Goal: Task Accomplishment & Management: Complete application form

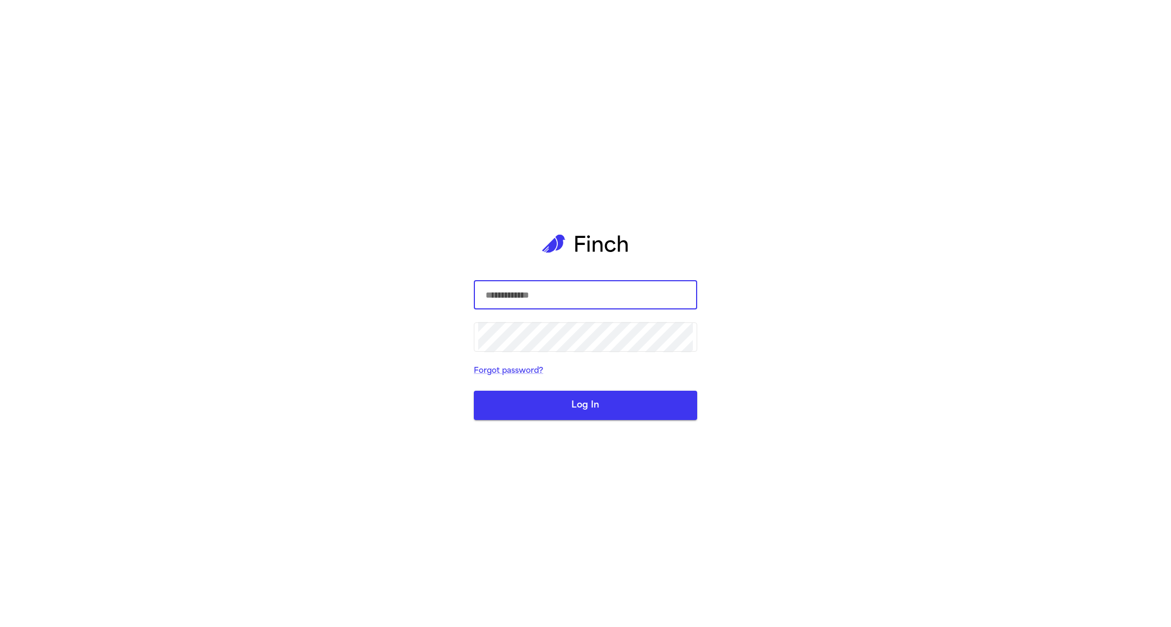
click at [0, 627] on com-1password-button at bounding box center [0, 627] width 0 height 0
click at [522, 272] on div "​ ​ Forgot password? Log In" at bounding box center [585, 313] width 223 height 627
click at [523, 288] on input "text" at bounding box center [585, 295] width 215 height 30
click at [533, 184] on div "​ ​ Forgot password? Log In" at bounding box center [585, 313] width 223 height 627
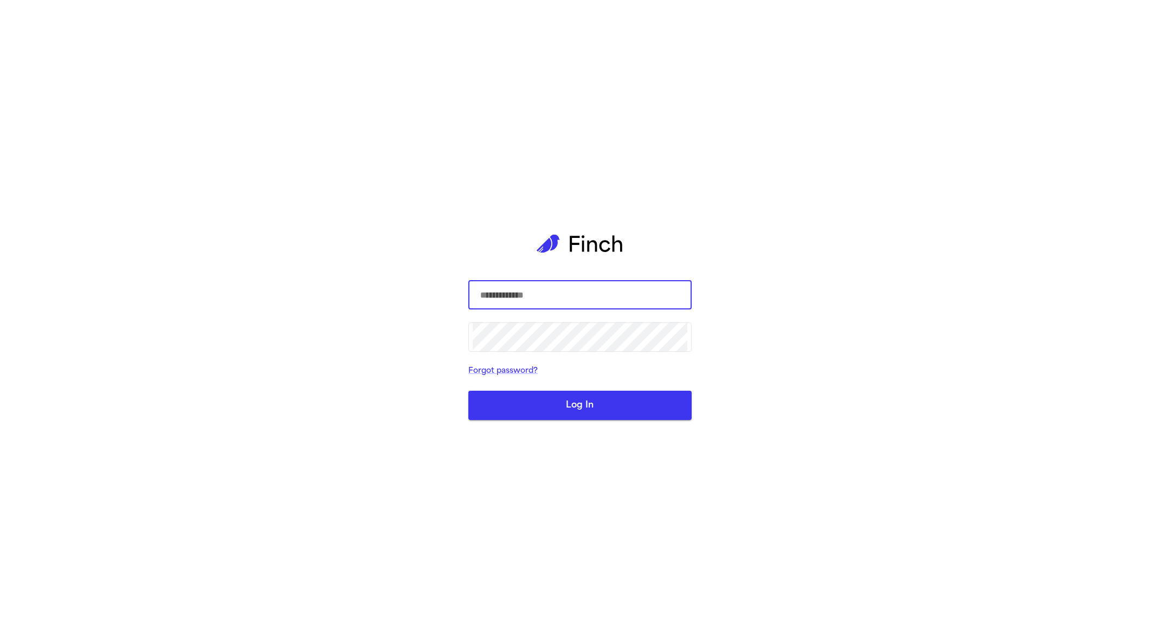
type input "****"
click at [552, 420] on button "Log In" at bounding box center [579, 405] width 223 height 29
click at [525, 420] on button "Log In" at bounding box center [579, 405] width 223 height 29
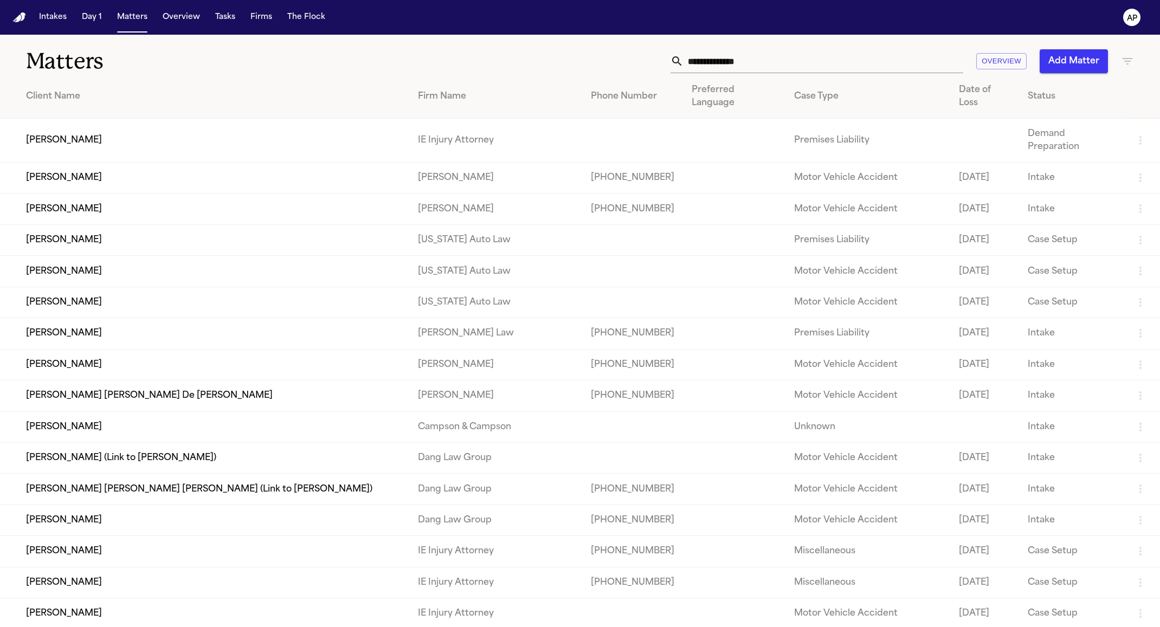
click at [798, 90] on div "Case Type" at bounding box center [867, 96] width 147 height 13
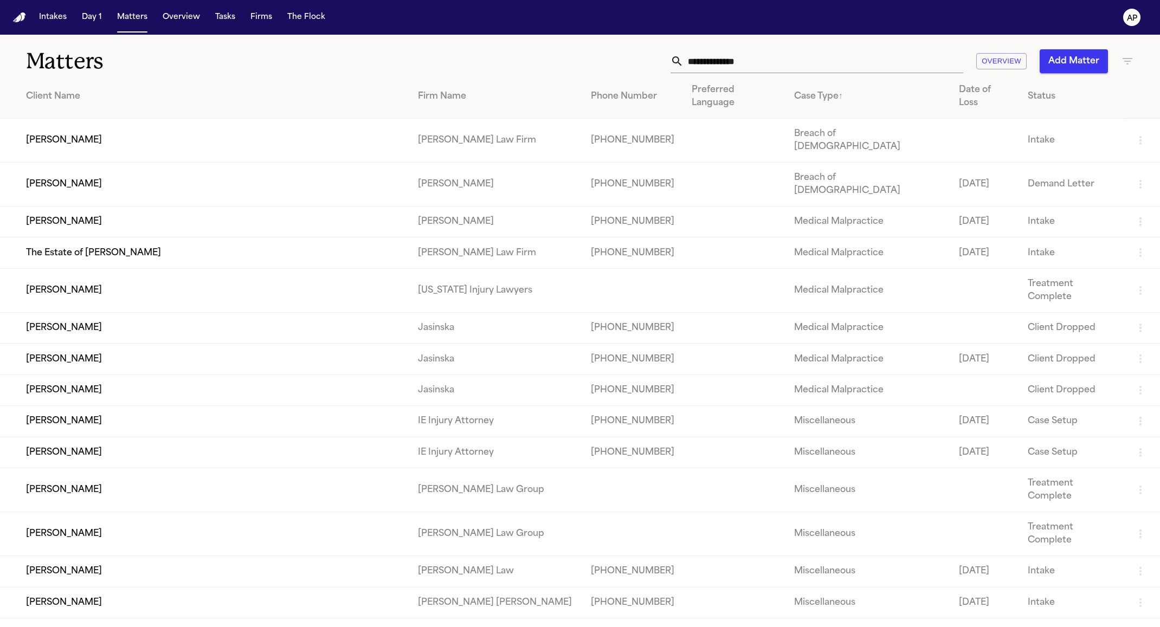
click at [798, 90] on div "Case Type ↑" at bounding box center [867, 96] width 147 height 13
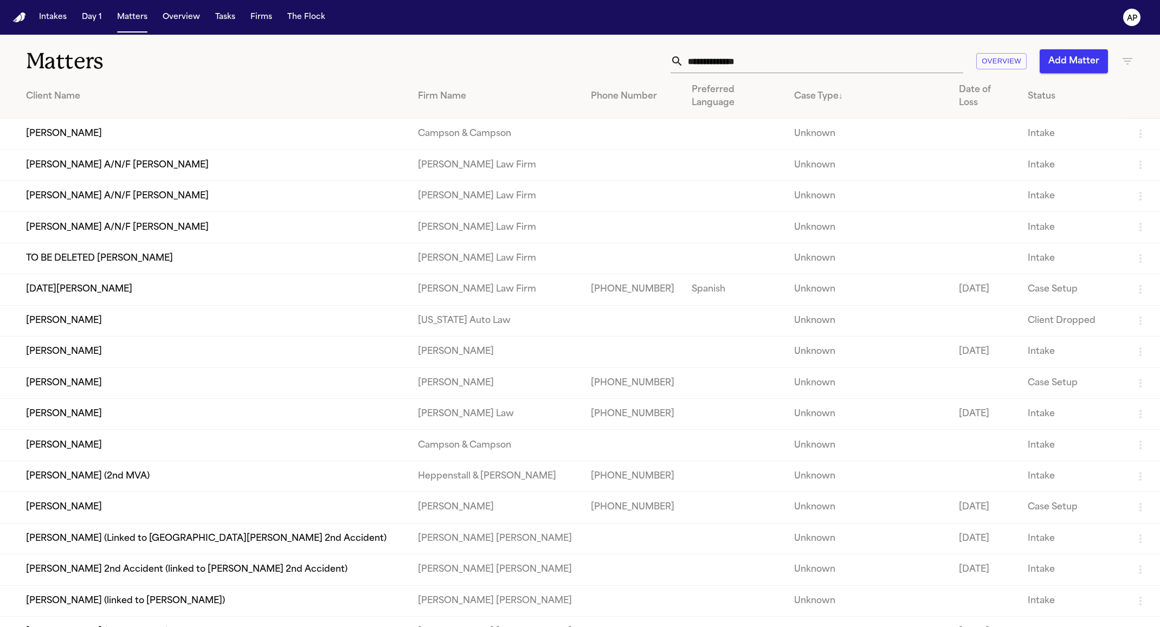
click at [798, 90] on div "Case Type ↓" at bounding box center [867, 96] width 147 height 13
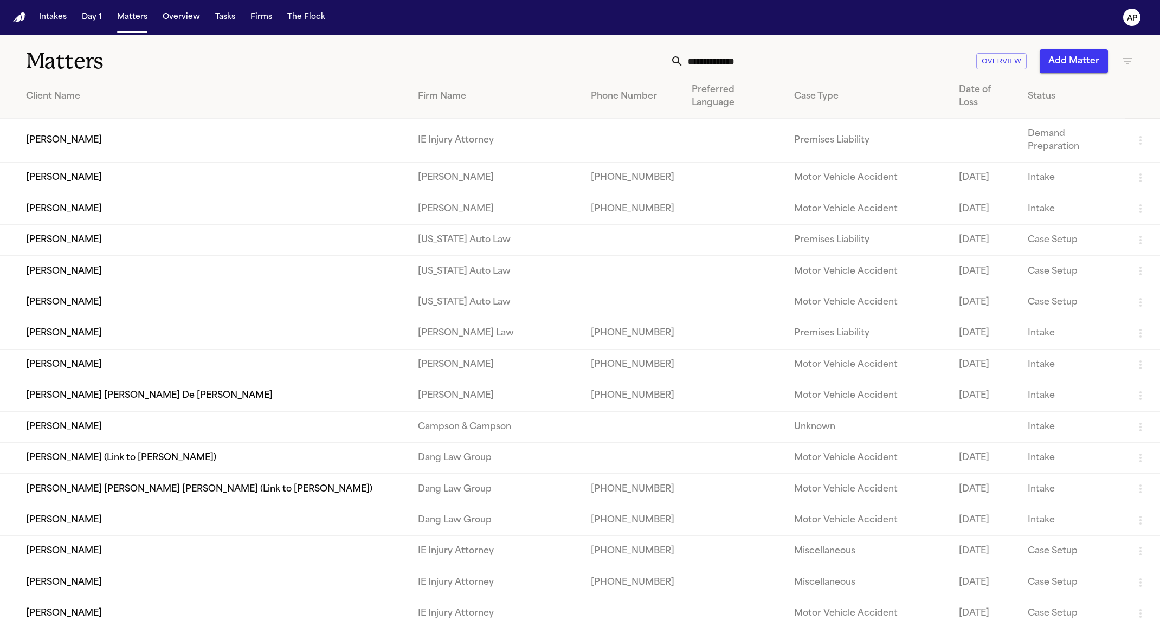
click at [786, 80] on th "Case Type" at bounding box center [868, 97] width 165 height 44
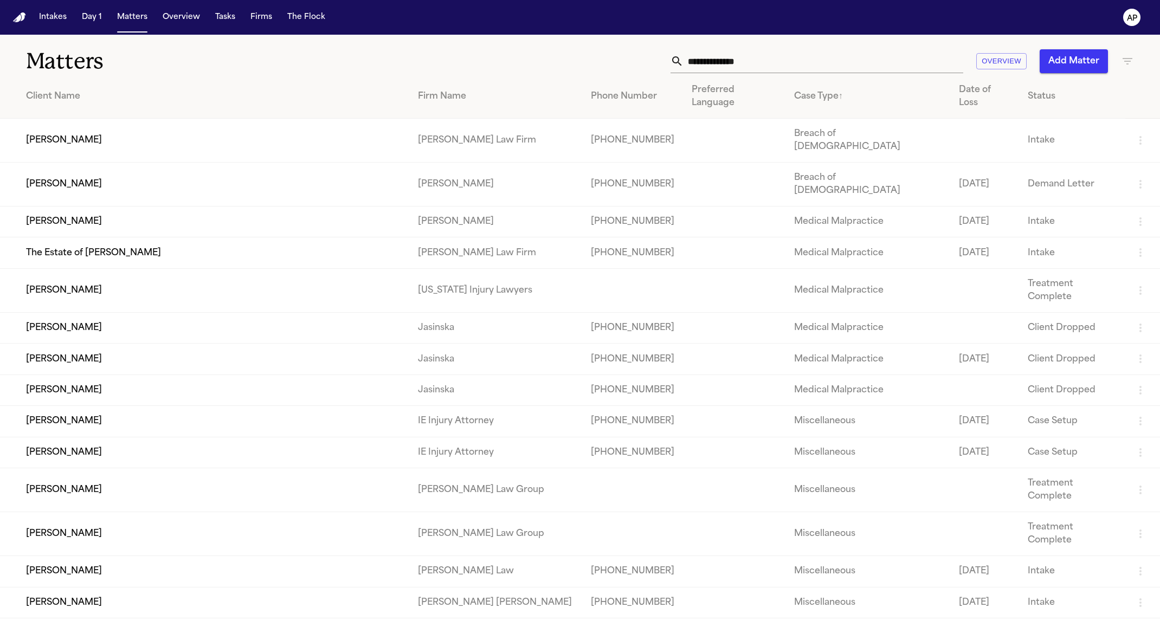
click at [790, 77] on th "Case Type ↑" at bounding box center [868, 97] width 165 height 44
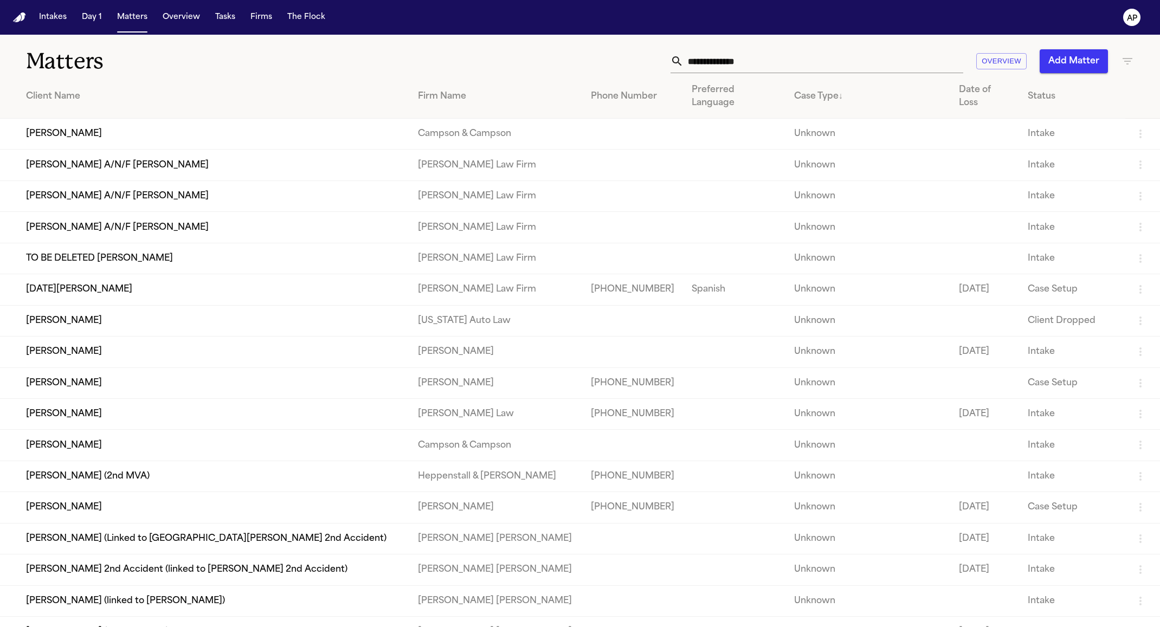
click at [794, 90] on div "Case Type ↓" at bounding box center [867, 96] width 147 height 13
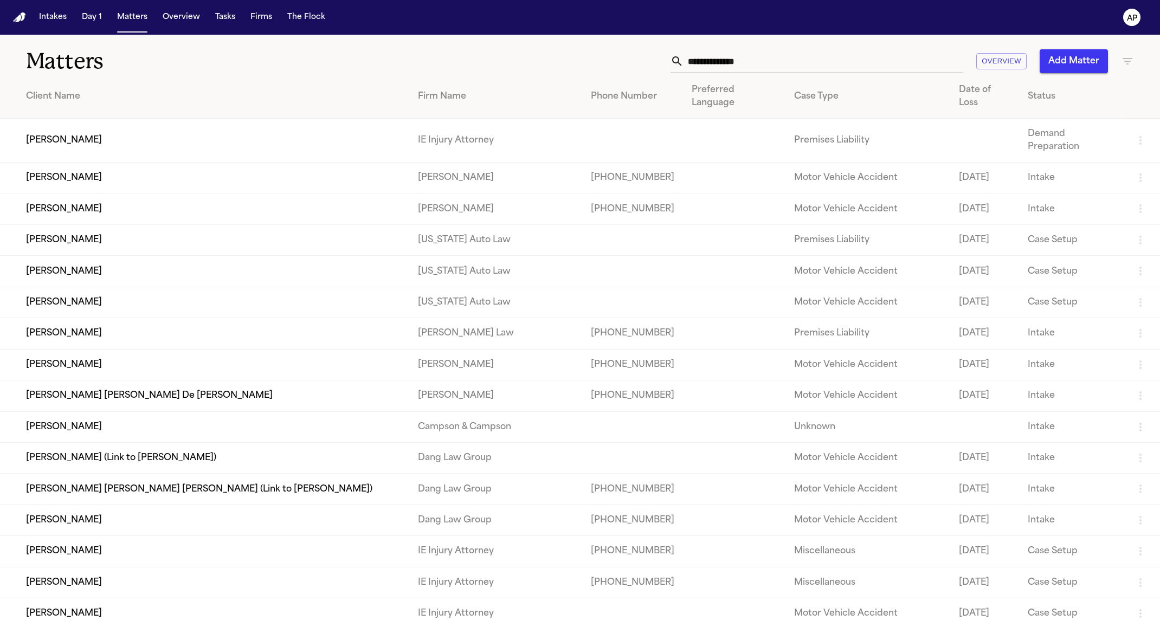
click at [1135, 58] on div "Matters Overview Add Matter" at bounding box center [580, 55] width 1160 height 40
click at [1132, 59] on icon "button" at bounding box center [1127, 61] width 13 height 13
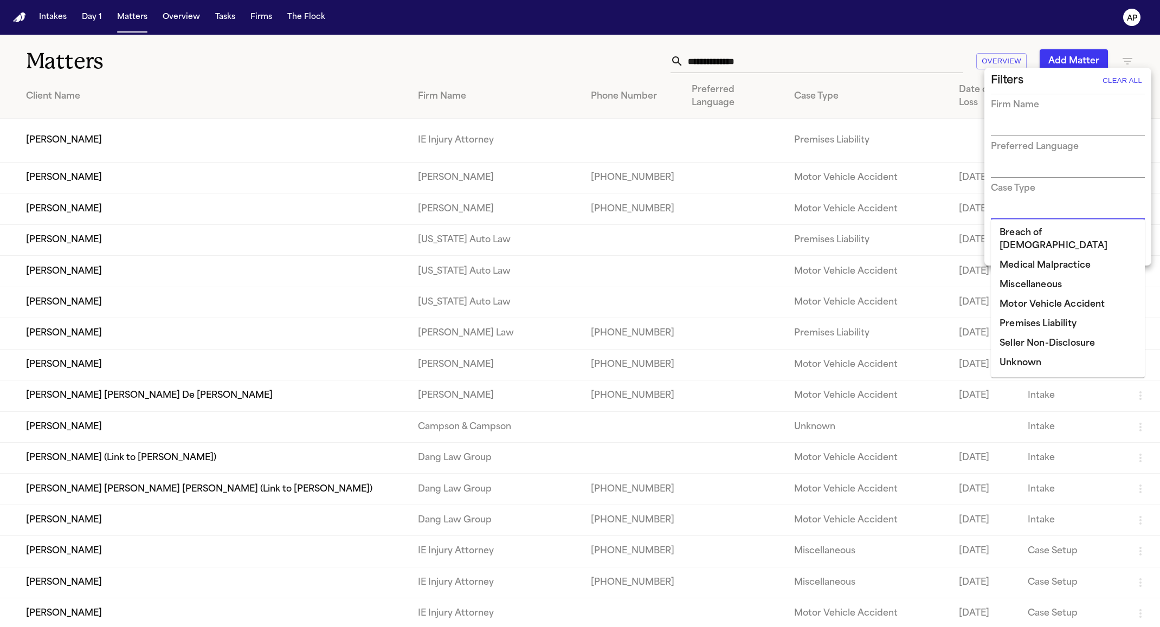
click at [1031, 204] on input "text" at bounding box center [1060, 211] width 138 height 15
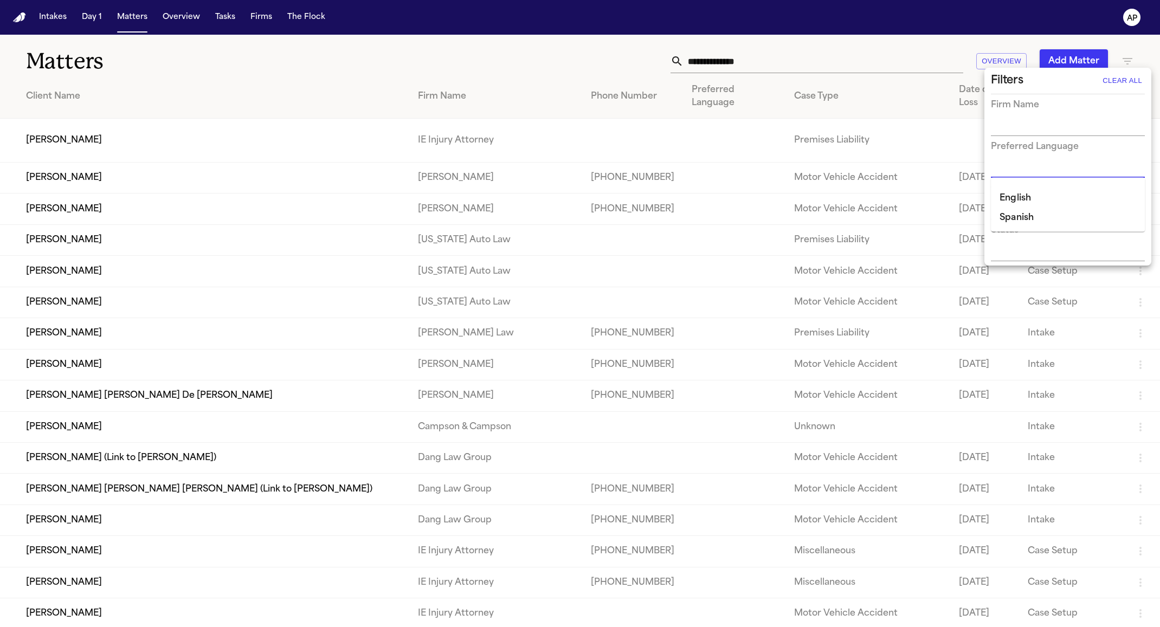
click at [1021, 173] on input "text" at bounding box center [1060, 169] width 138 height 15
click at [1025, 255] on input "text" at bounding box center [1060, 253] width 138 height 15
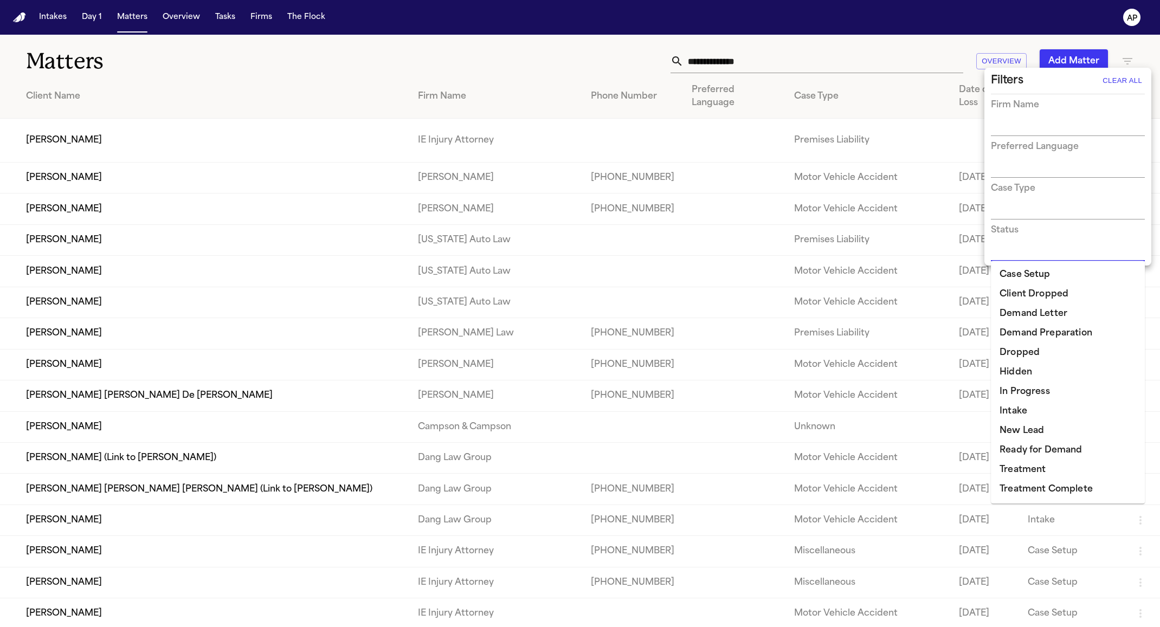
click at [1042, 445] on li "Ready for Demand" at bounding box center [1068, 451] width 154 height 20
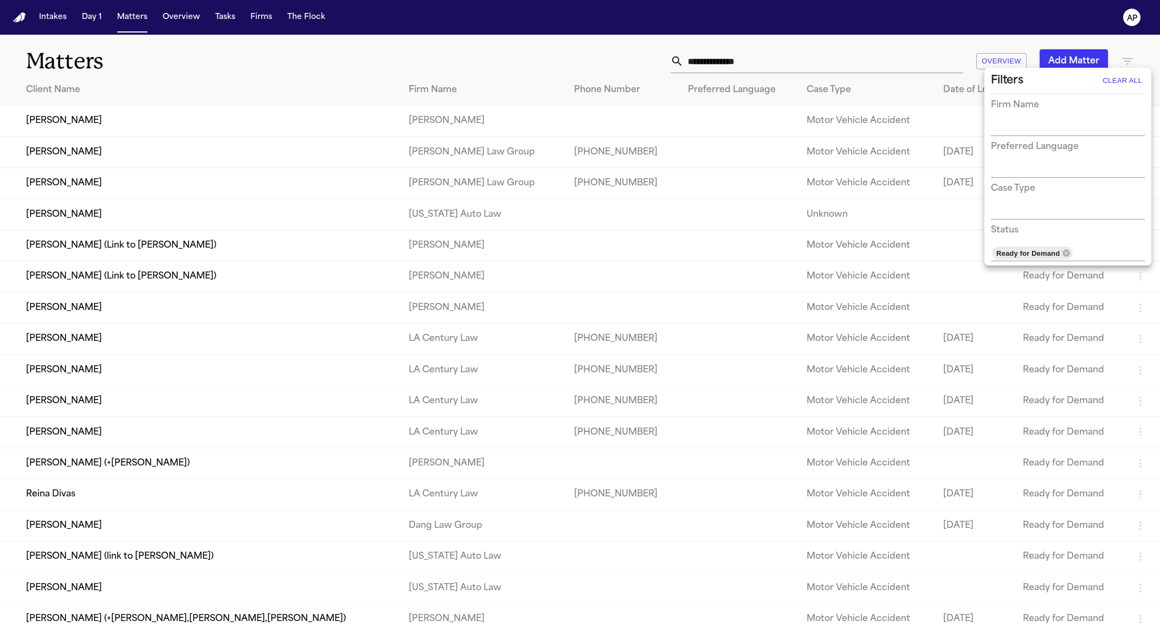
click at [673, 207] on div at bounding box center [580, 313] width 1160 height 627
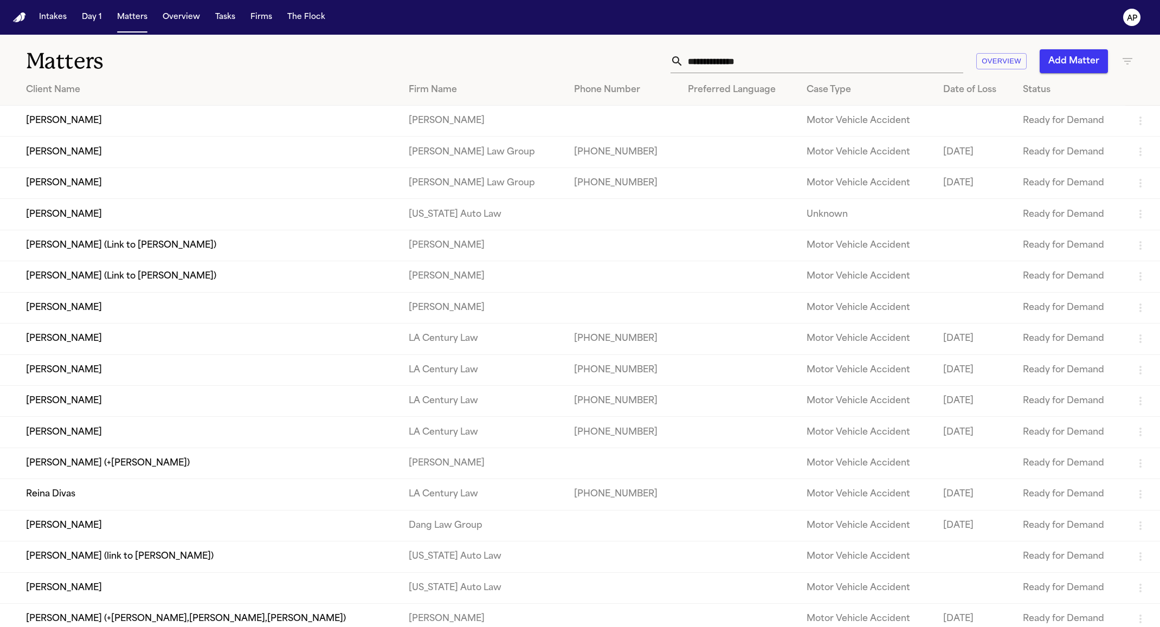
click at [681, 239] on td at bounding box center [738, 245] width 119 height 31
click at [413, 261] on td "[PERSON_NAME]" at bounding box center [482, 245] width 165 height 31
click at [226, 251] on td "[PERSON_NAME] (Link to [PERSON_NAME])" at bounding box center [200, 245] width 400 height 31
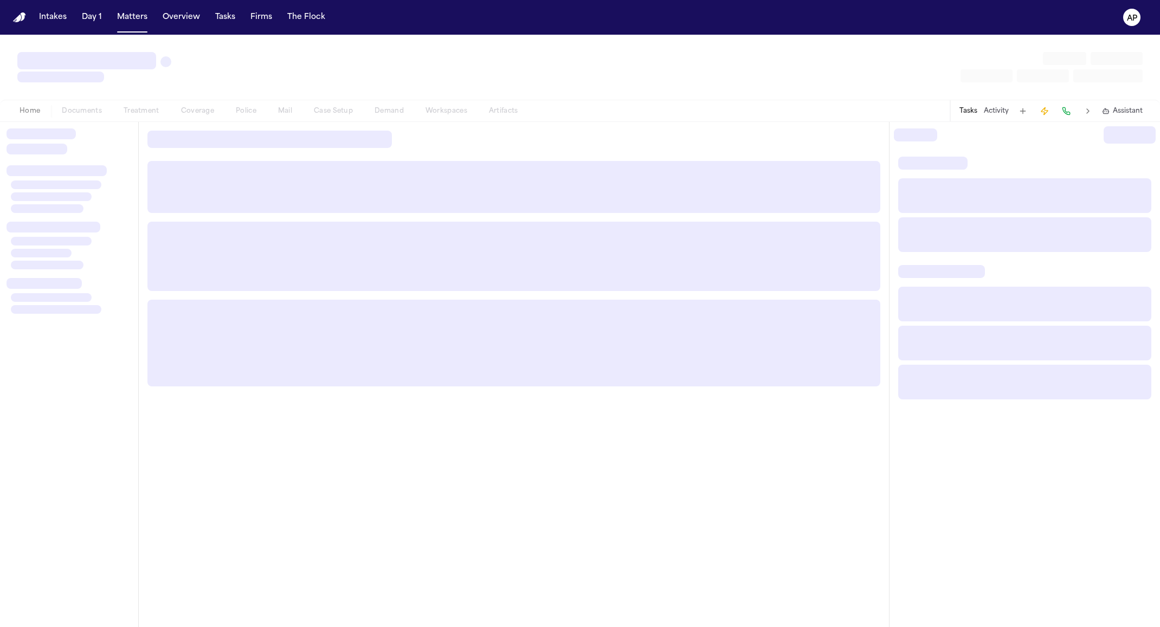
click at [391, 113] on div "Home Documents Treatment Coverage Police Mail Case Setup Demand Workspaces Arti…" at bounding box center [269, 111] width 520 height 13
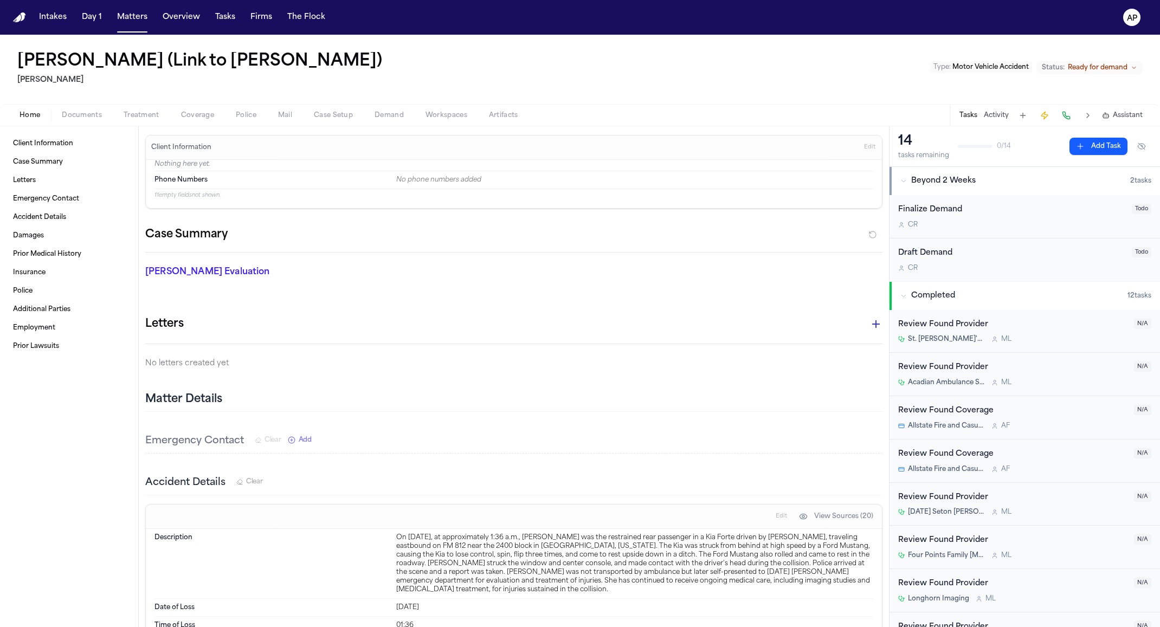
click at [438, 118] on span "Workspaces" at bounding box center [447, 115] width 42 height 9
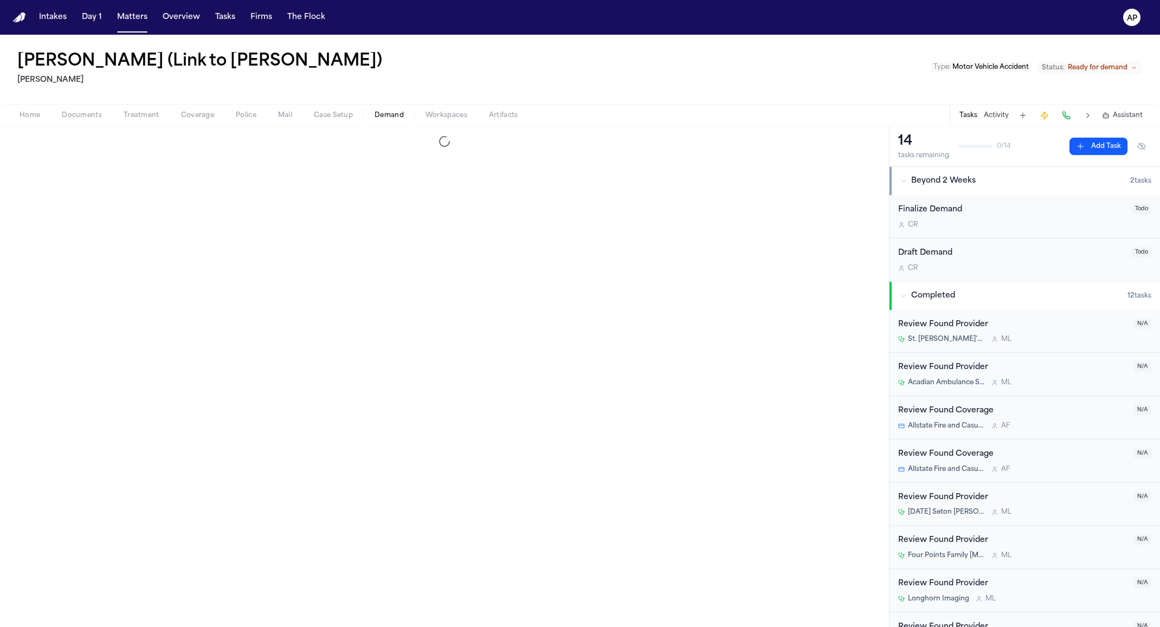
click at [391, 115] on span "Demand" at bounding box center [389, 115] width 29 height 9
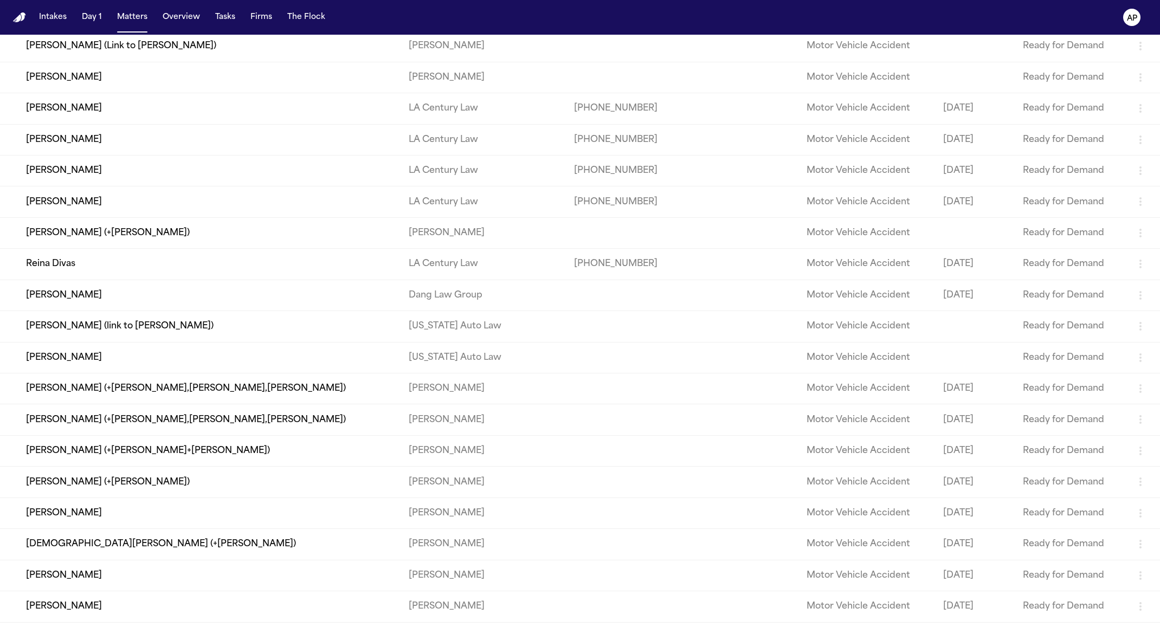
scroll to position [273, 0]
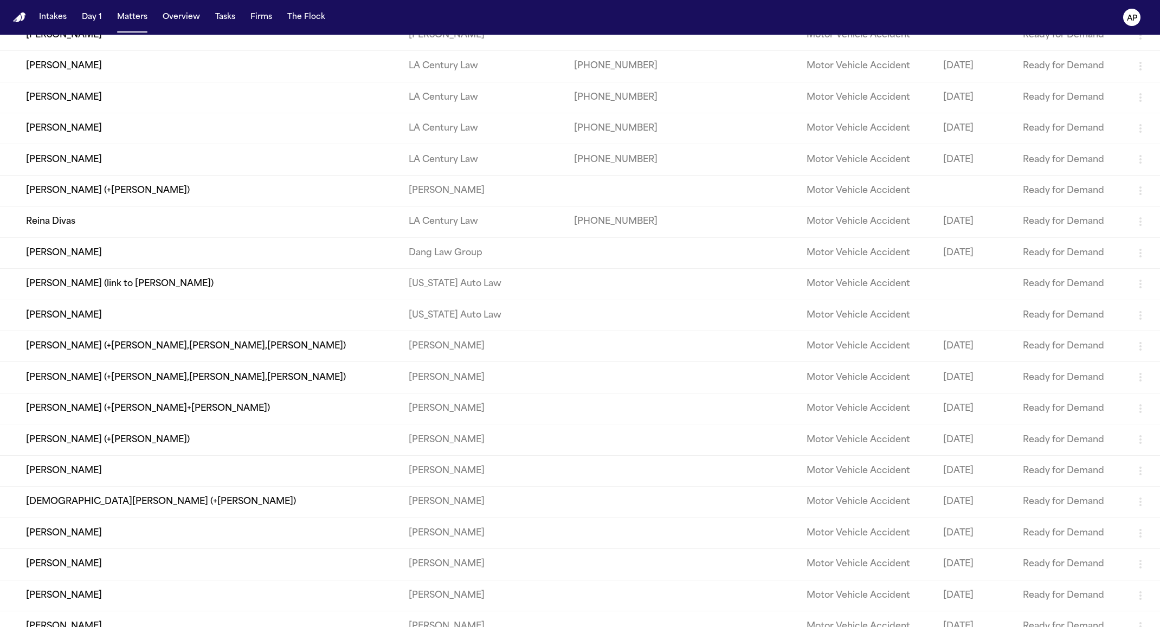
click at [479, 362] on td "[PERSON_NAME]" at bounding box center [482, 346] width 165 height 31
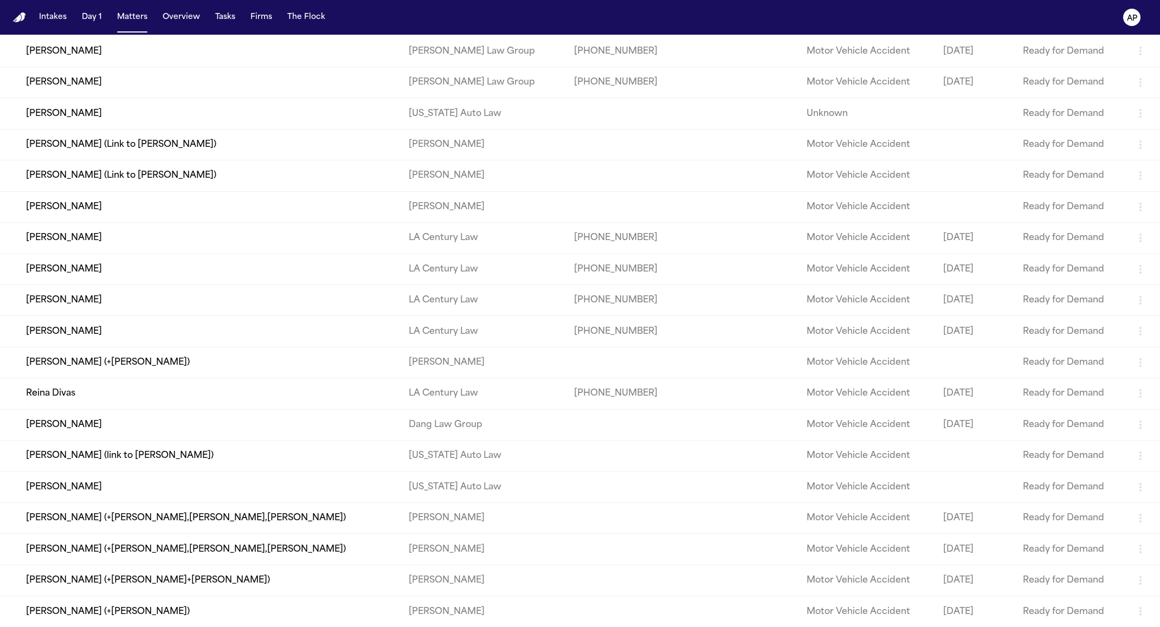
scroll to position [0, 0]
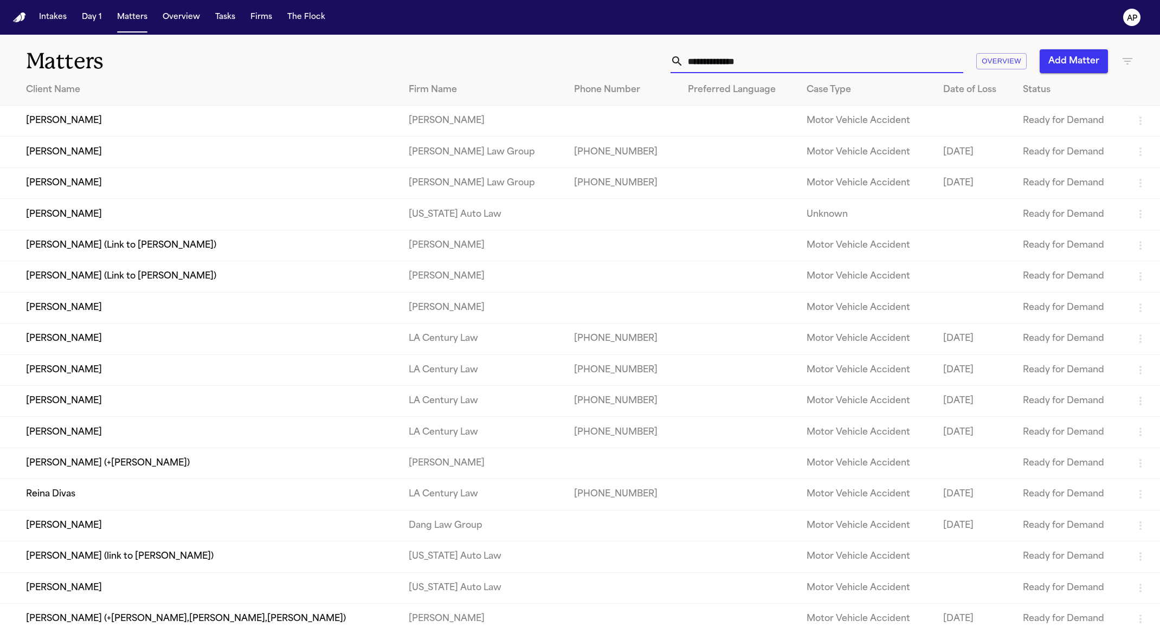
click at [855, 67] on input "text" at bounding box center [824, 61] width 280 height 24
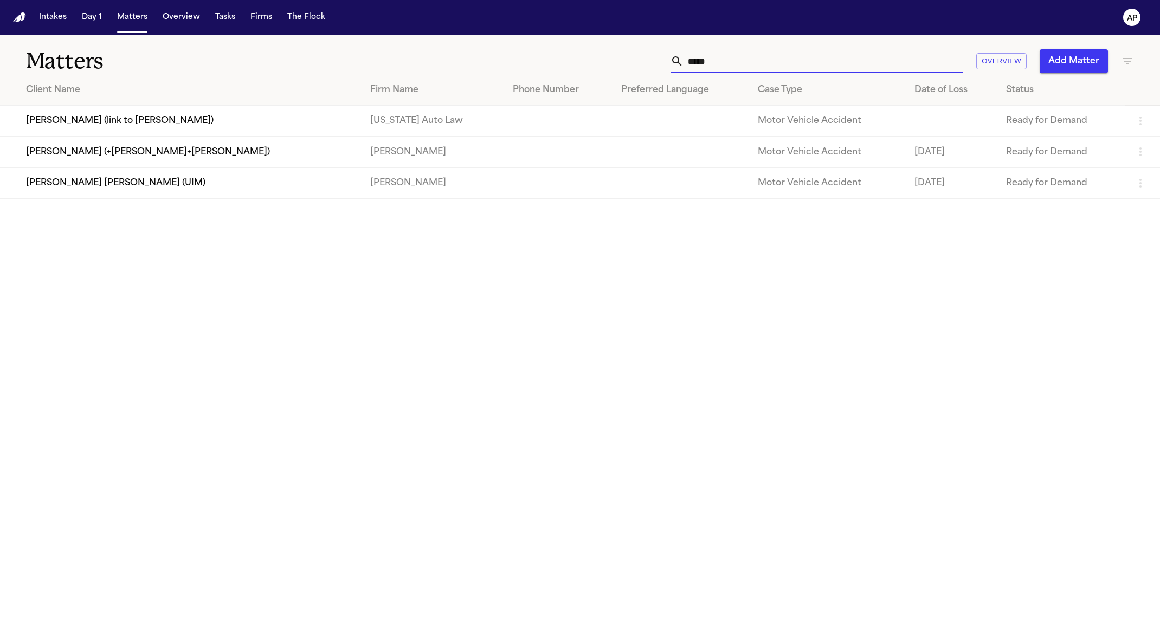
click at [1133, 65] on icon "button" at bounding box center [1127, 61] width 13 height 13
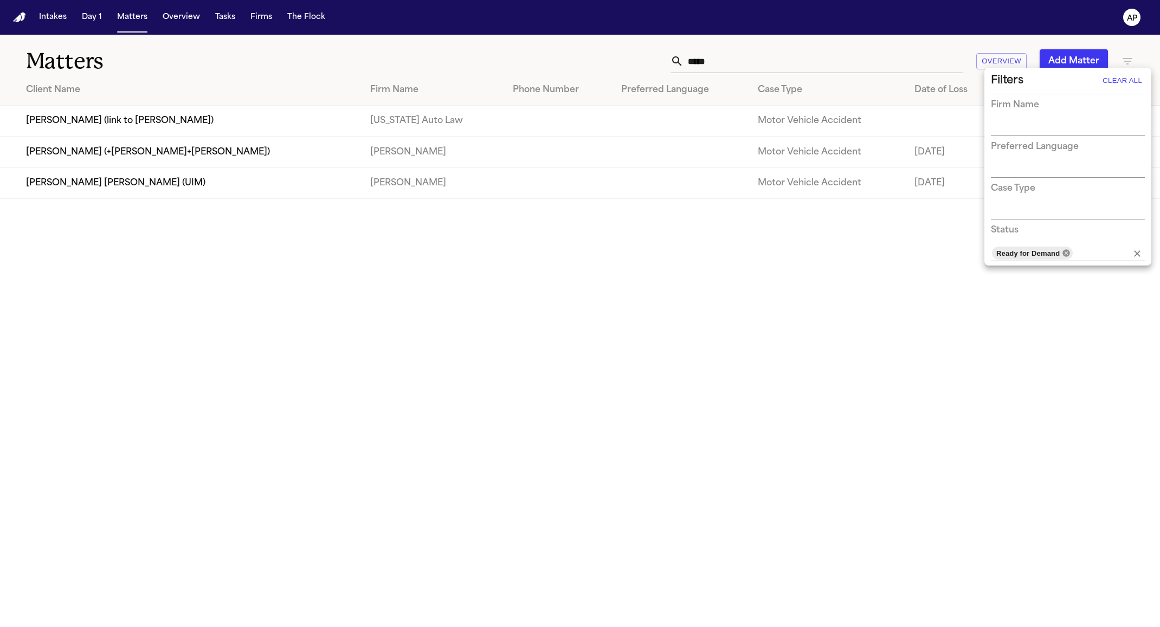
click at [1066, 250] on icon at bounding box center [1066, 252] width 7 height 7
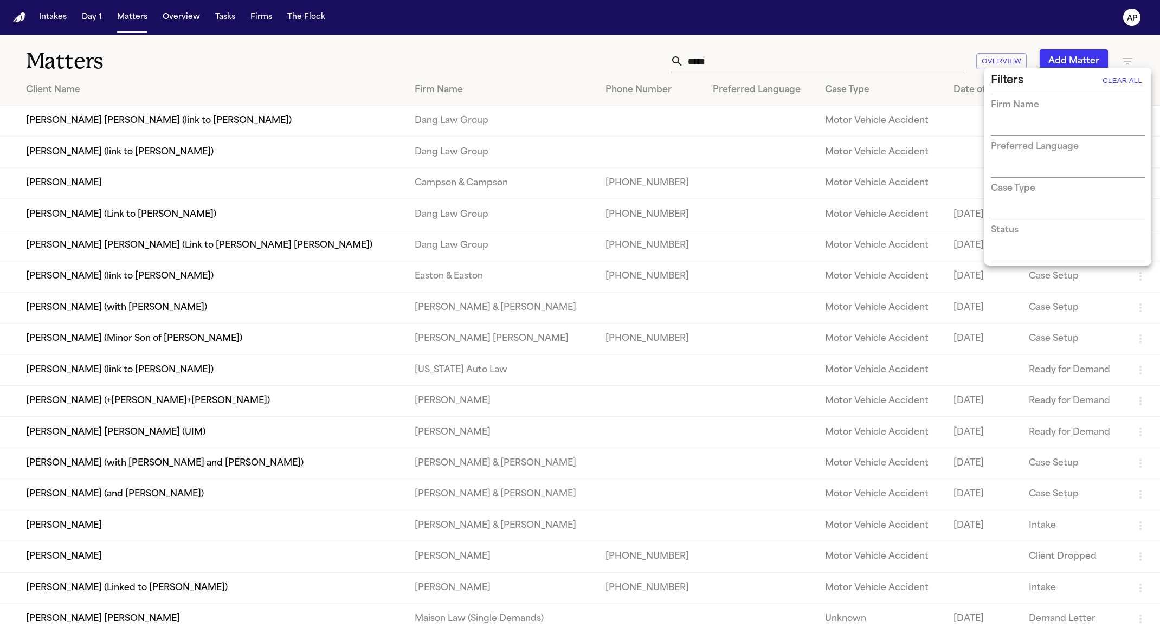
click at [741, 54] on div at bounding box center [580, 313] width 1160 height 627
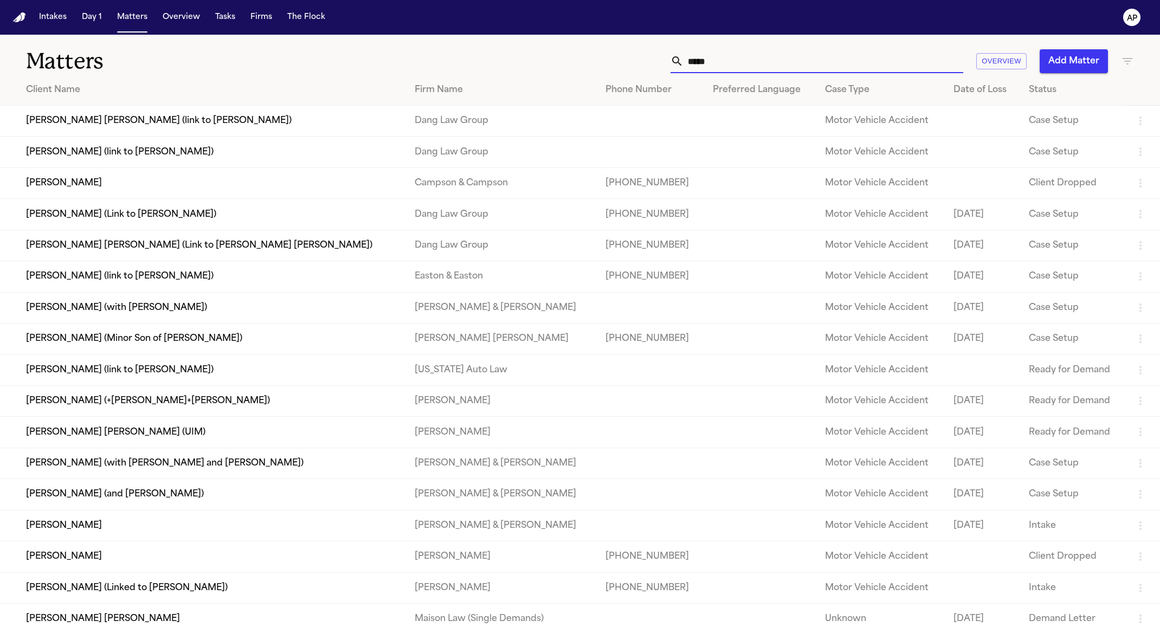
click at [736, 65] on input "****" at bounding box center [824, 61] width 280 height 24
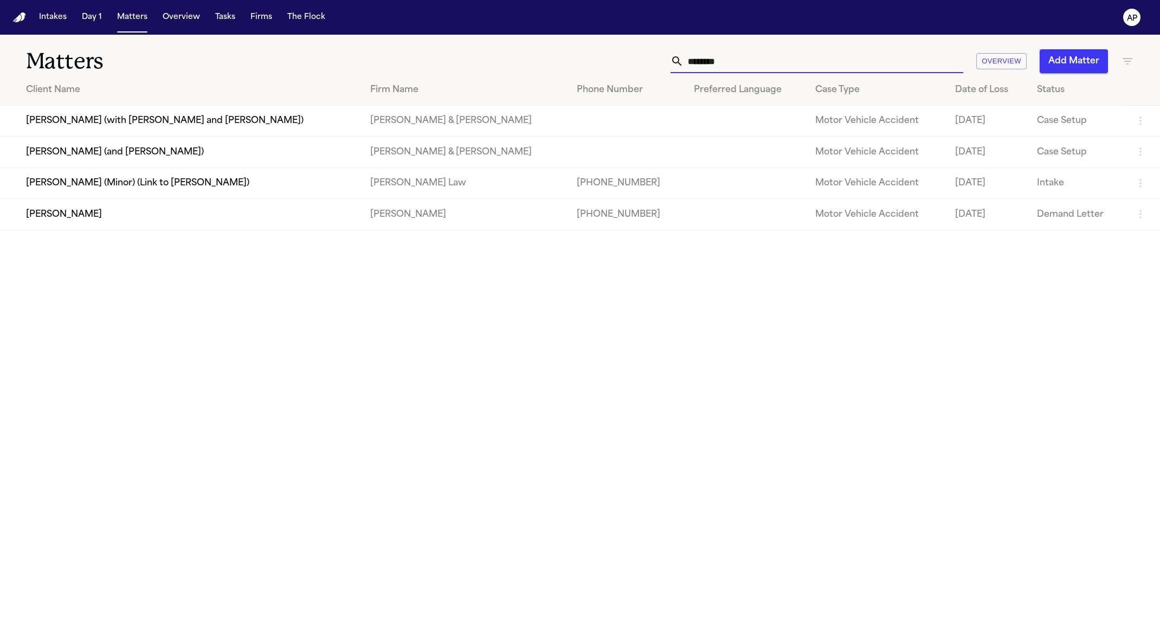
type input "********"
click at [218, 209] on td "[PERSON_NAME]" at bounding box center [181, 214] width 362 height 31
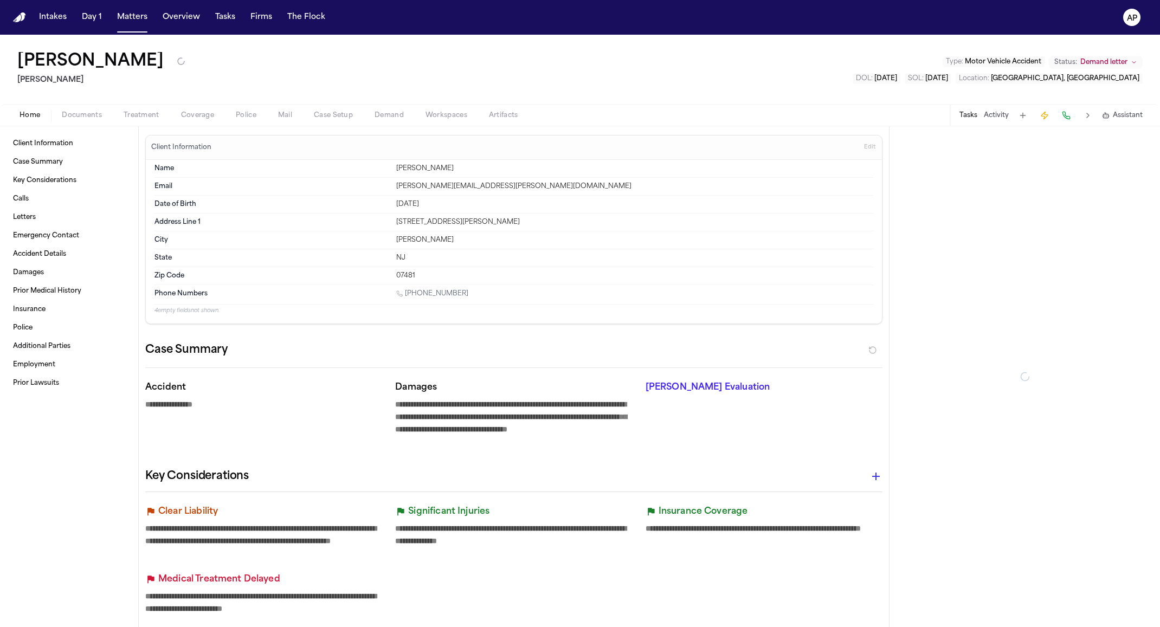
type textarea "*"
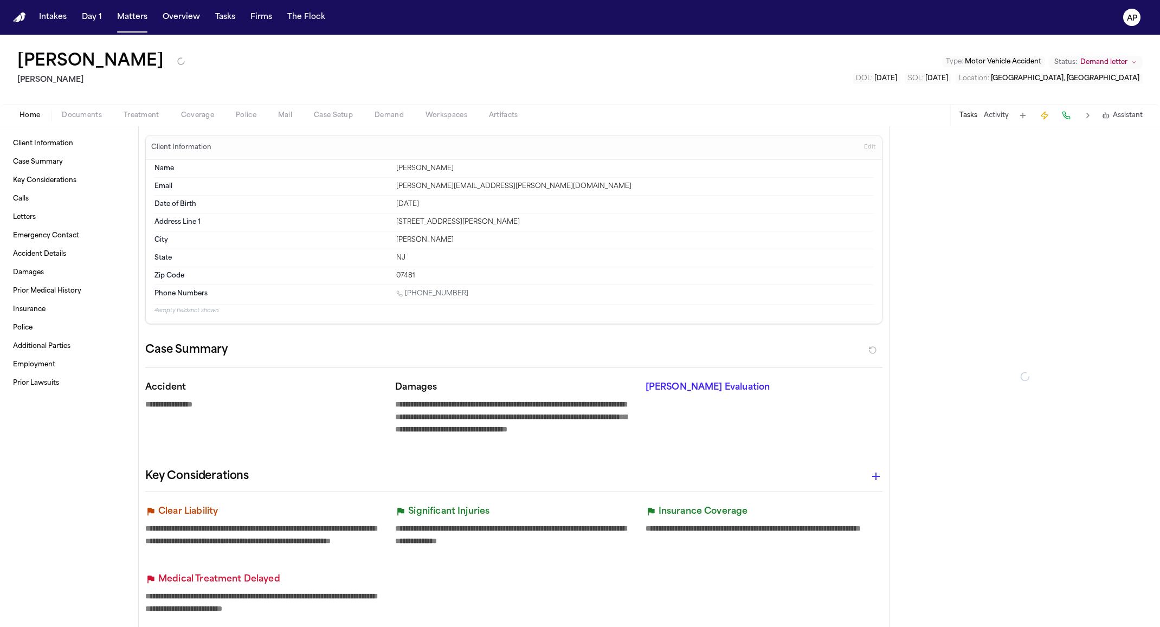
type textarea "*"
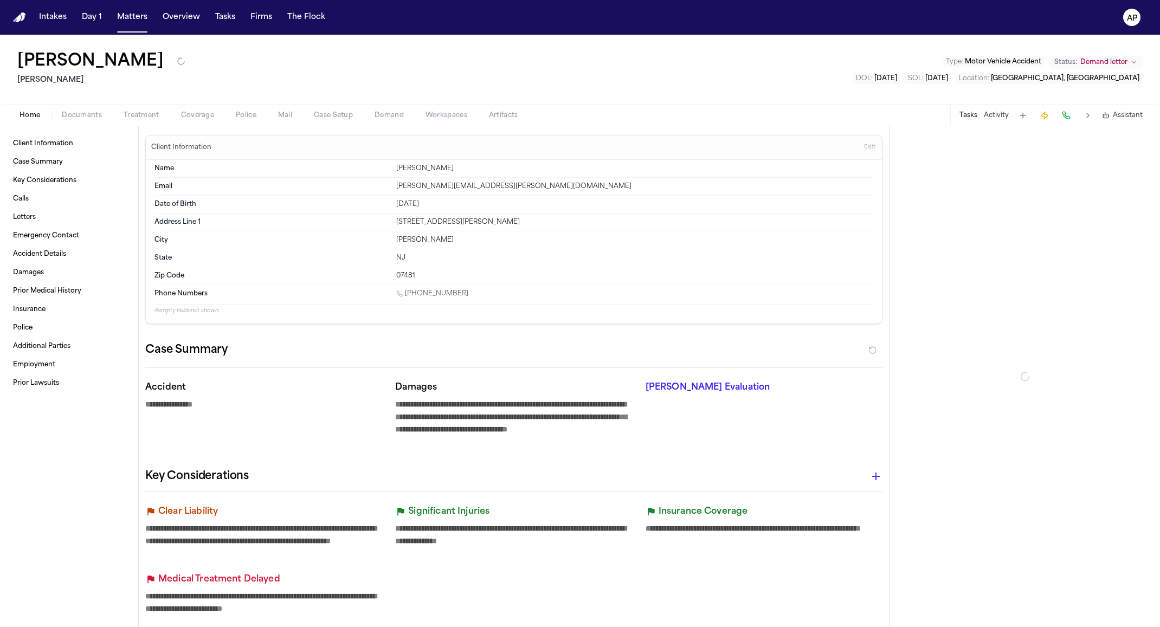
type textarea "*"
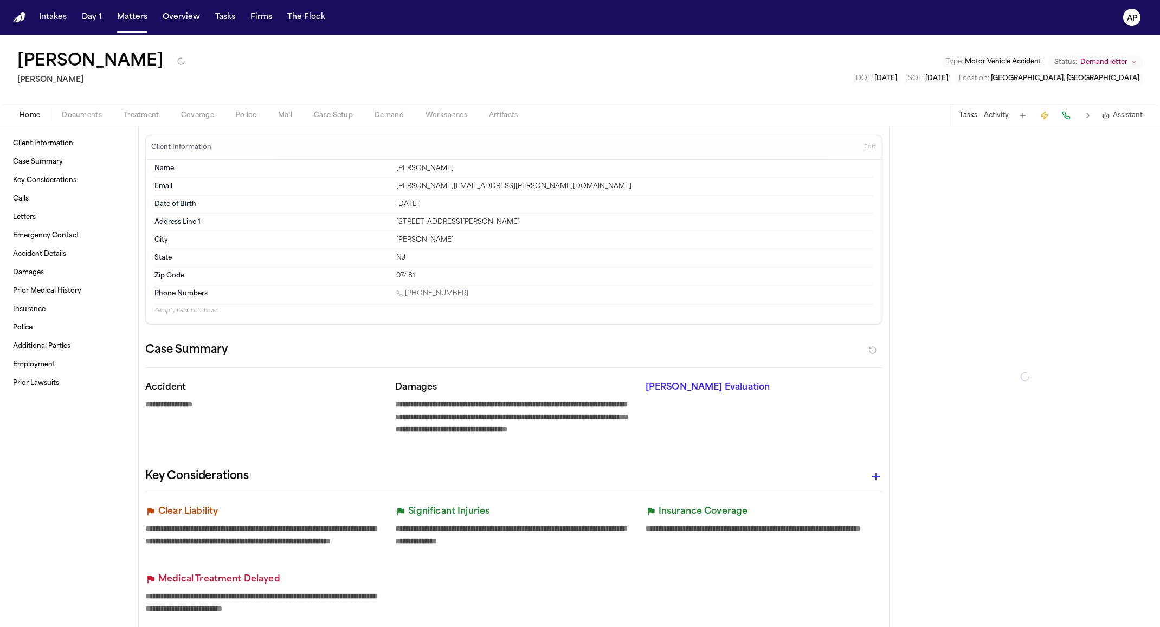
type textarea "*"
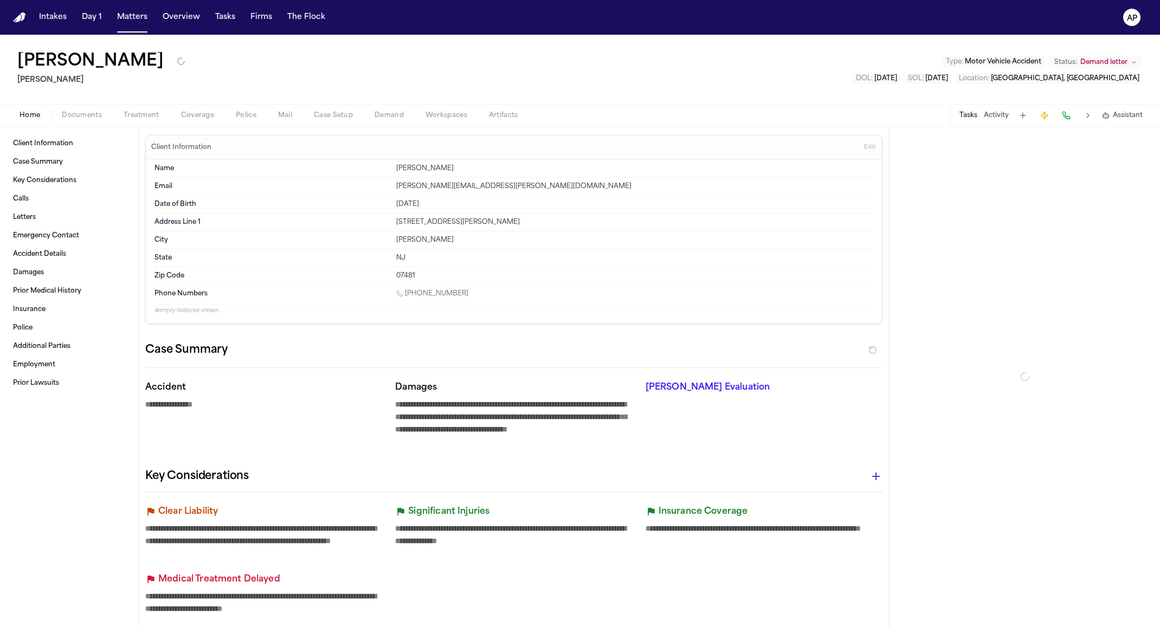
type textarea "*"
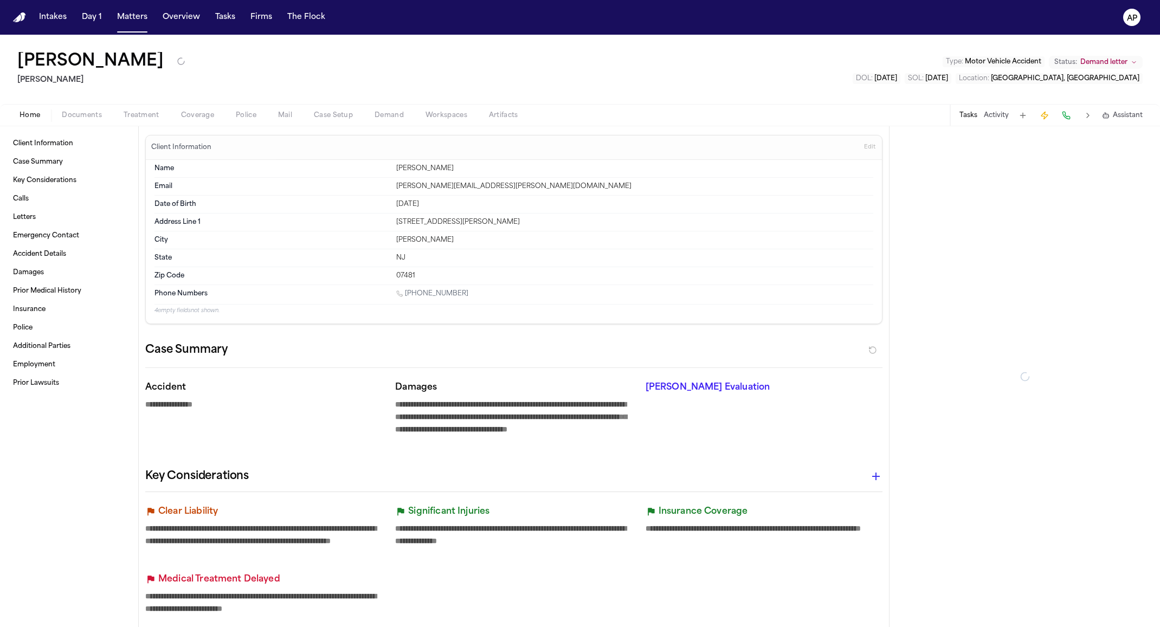
type textarea "*"
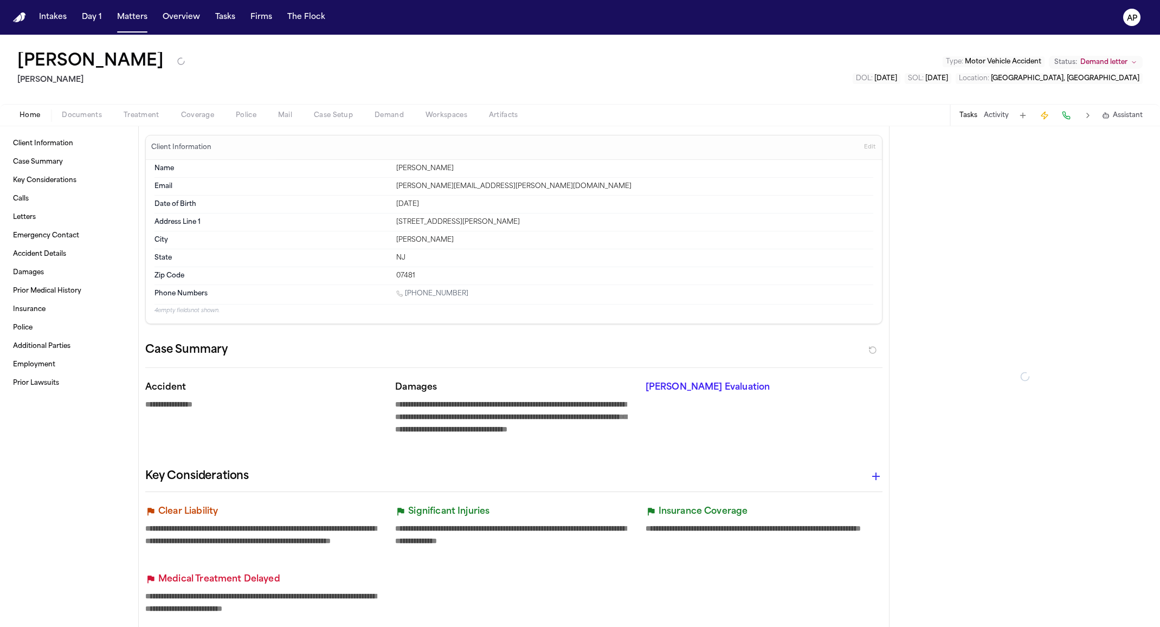
type textarea "*"
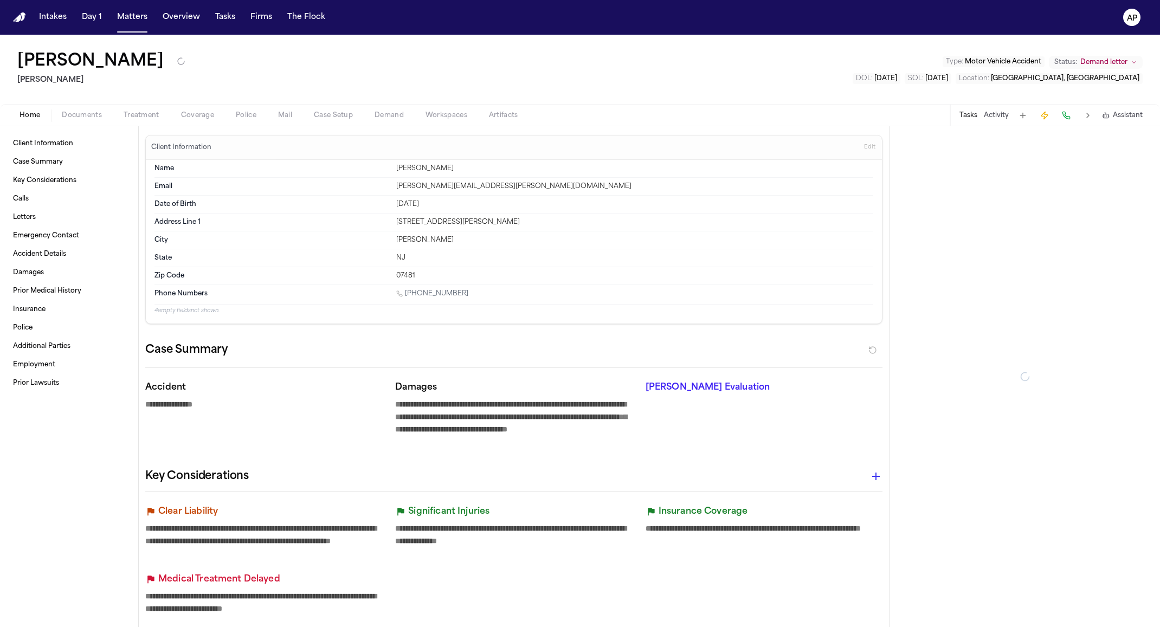
type textarea "*"
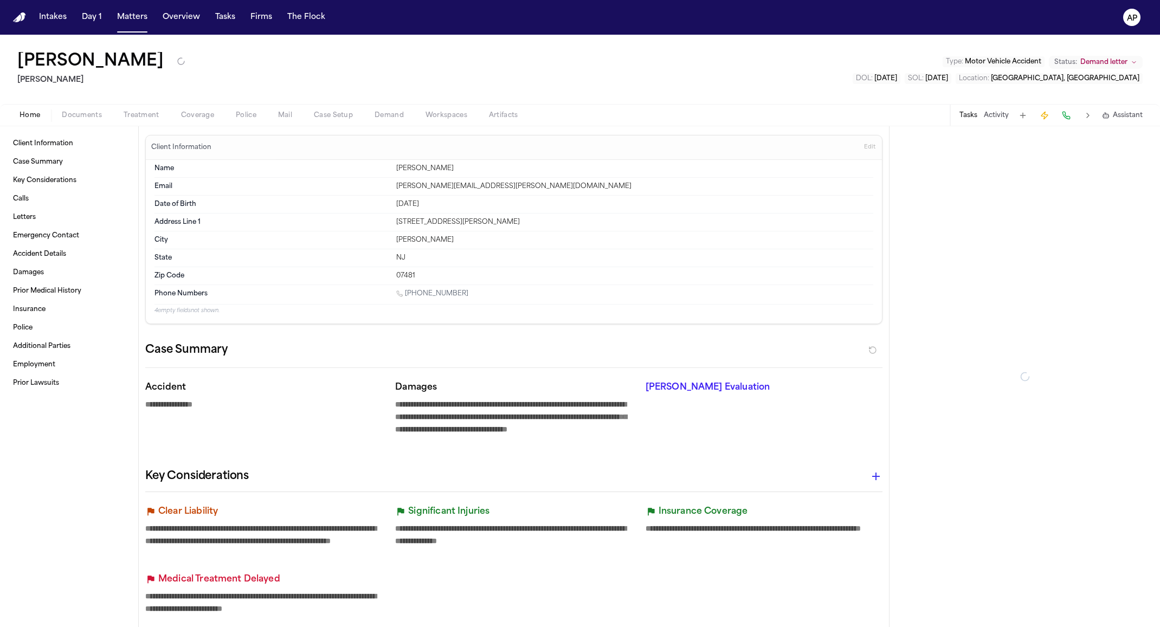
type textarea "*"
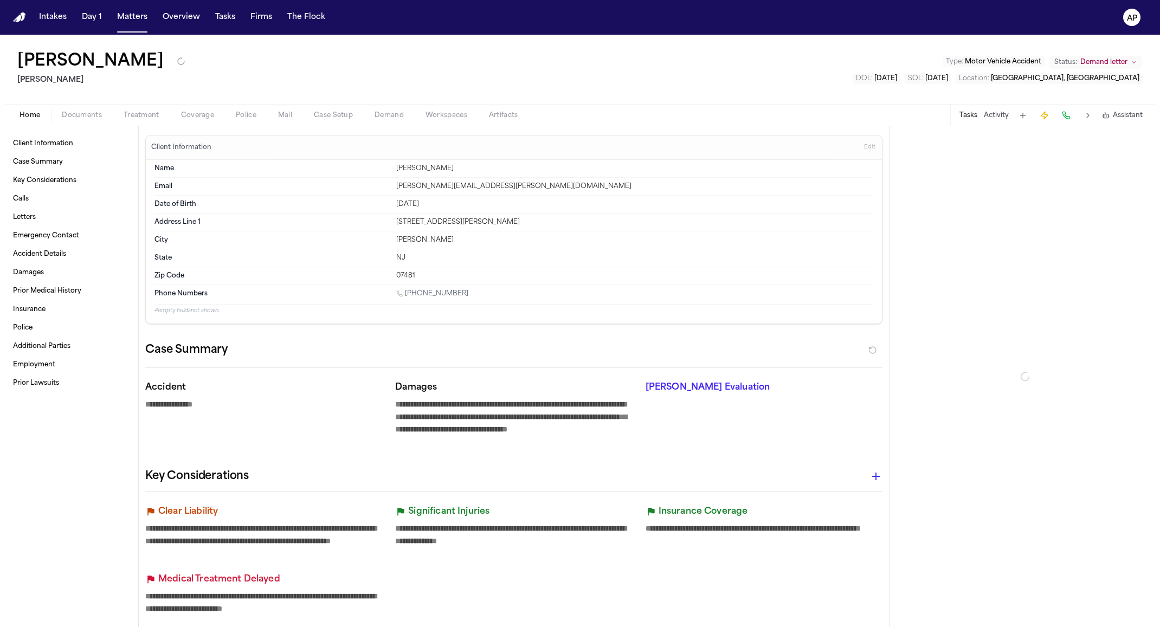
type textarea "*"
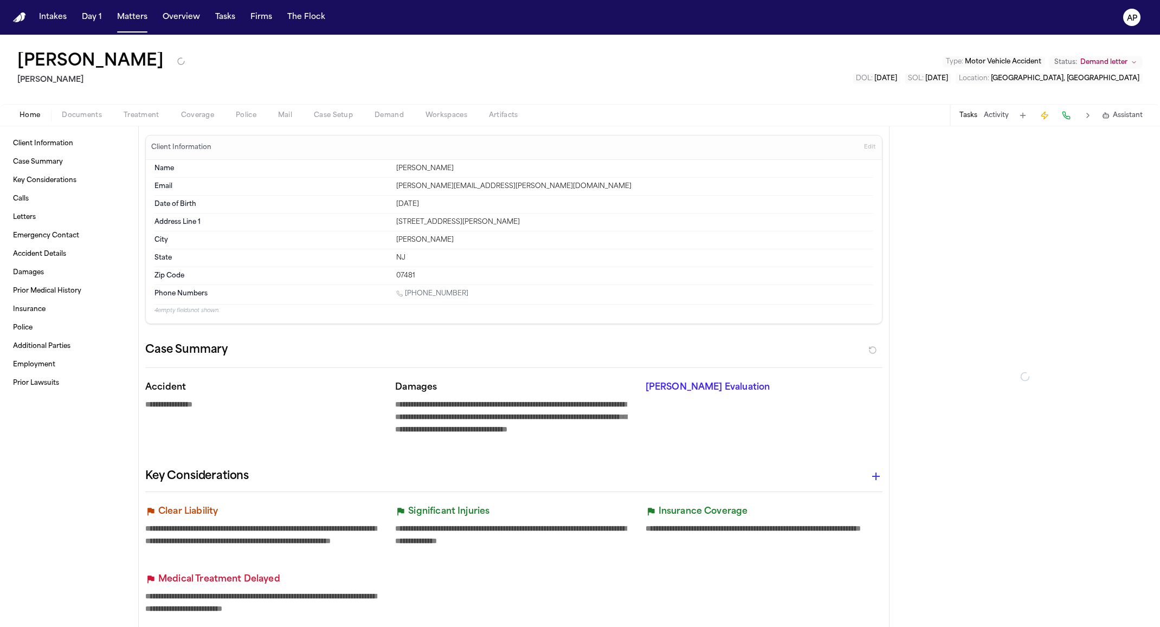
type textarea "*"
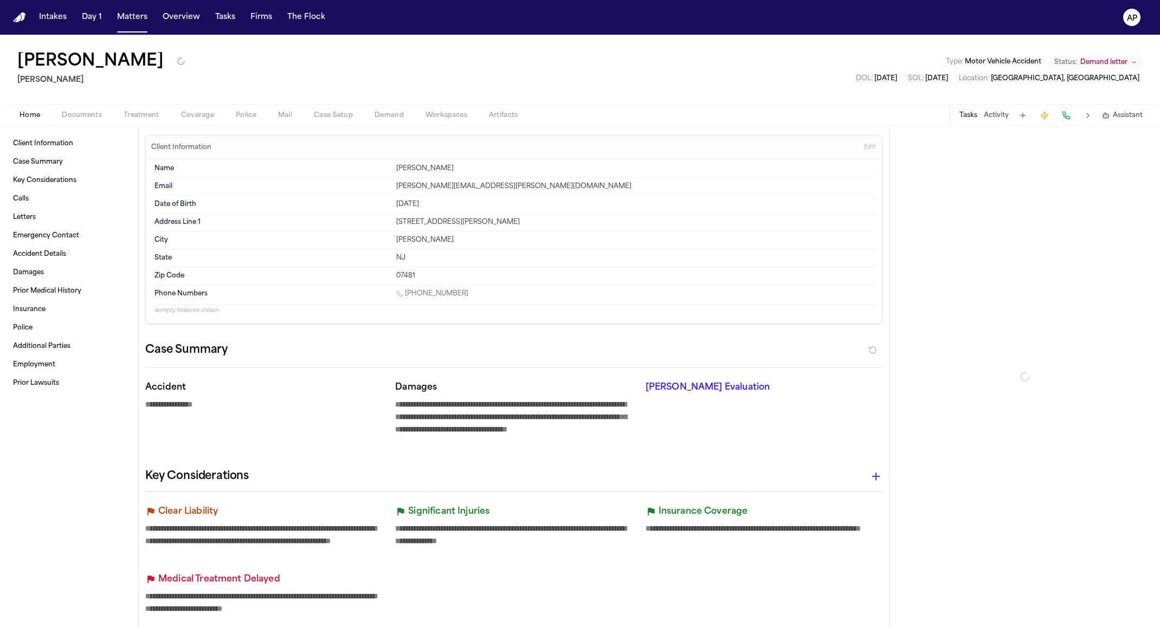
type textarea "*"
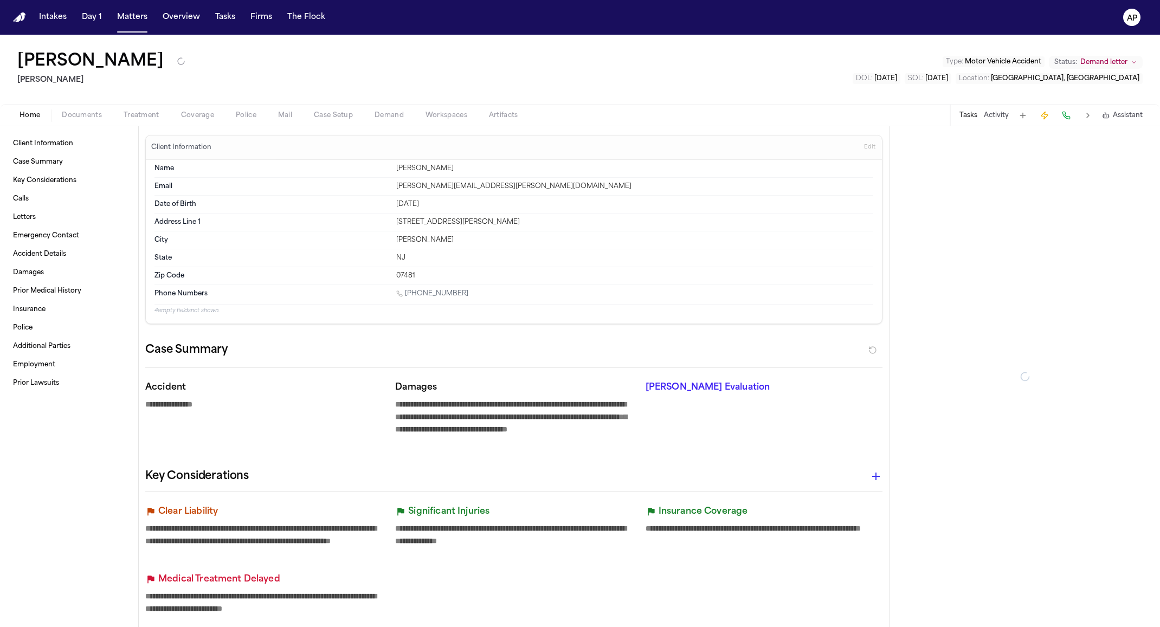
type textarea "*"
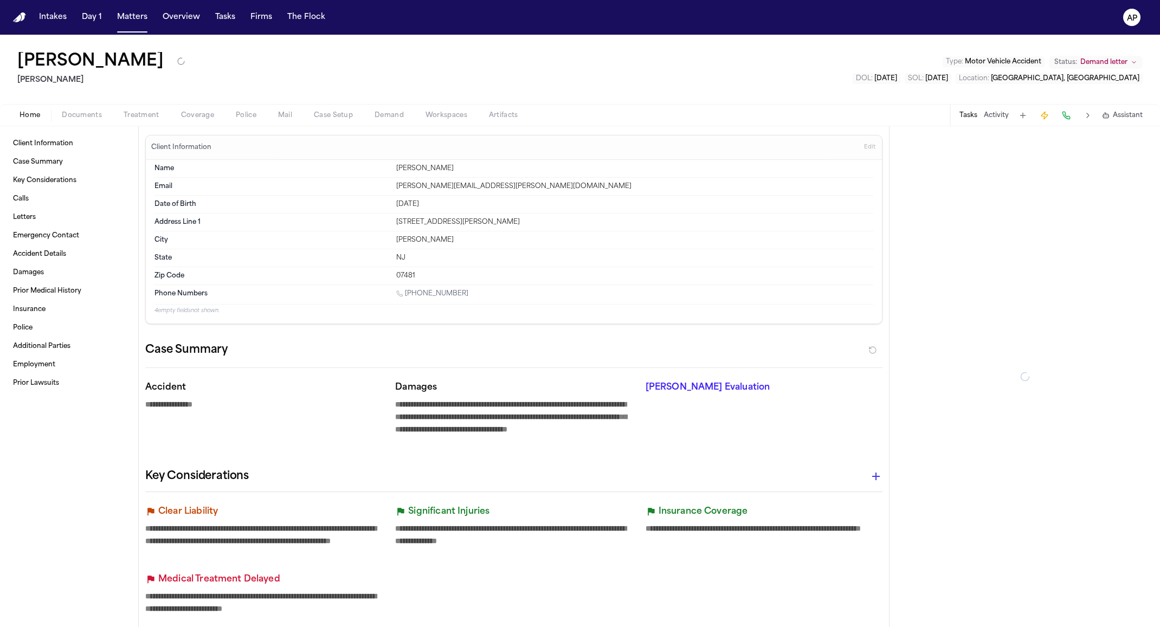
type textarea "*"
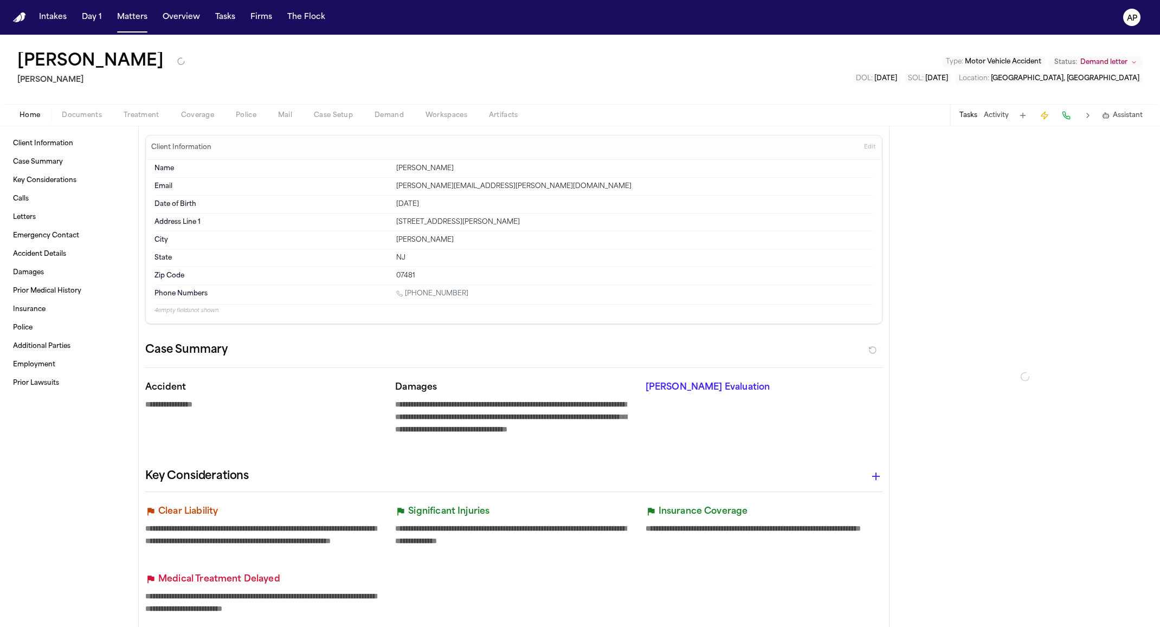
type textarea "*"
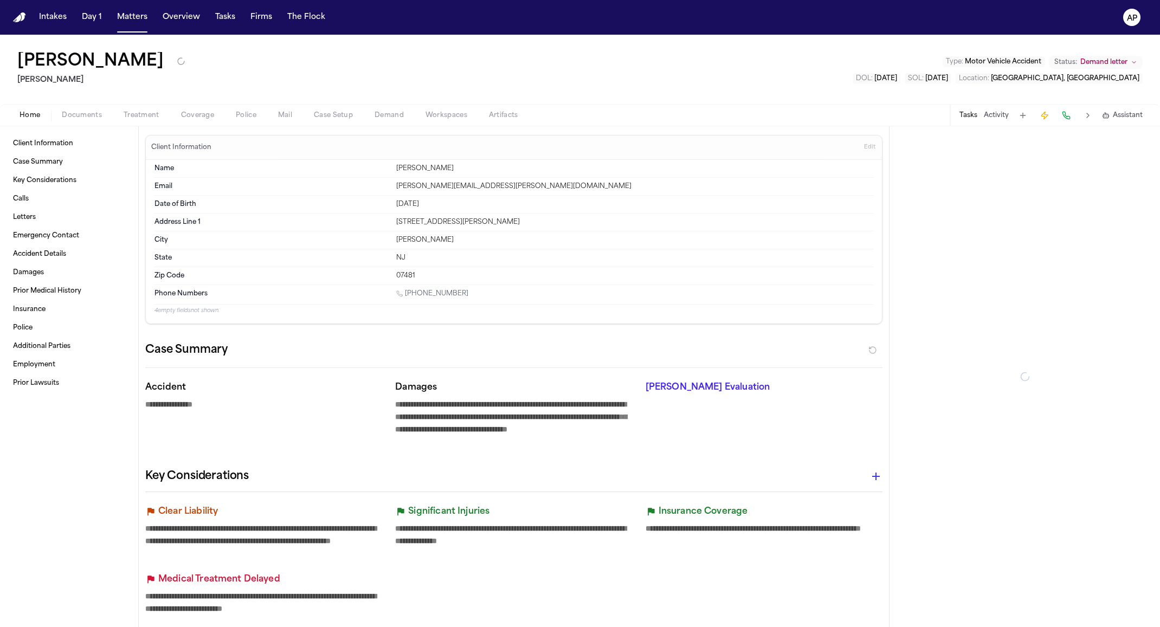
type textarea "*"
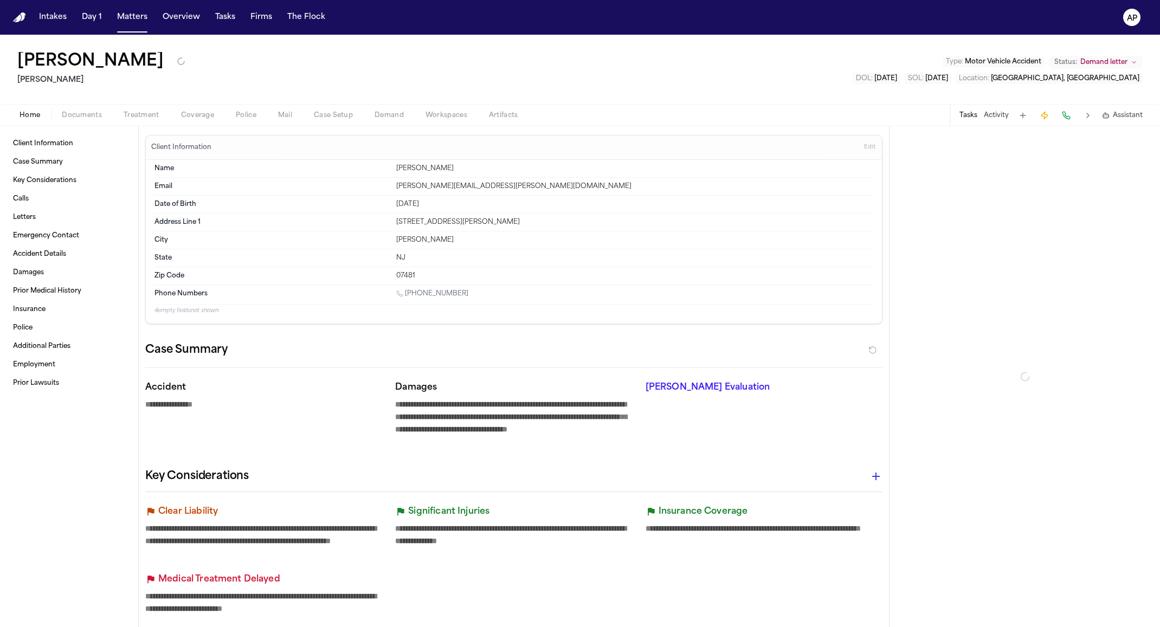
type textarea "*"
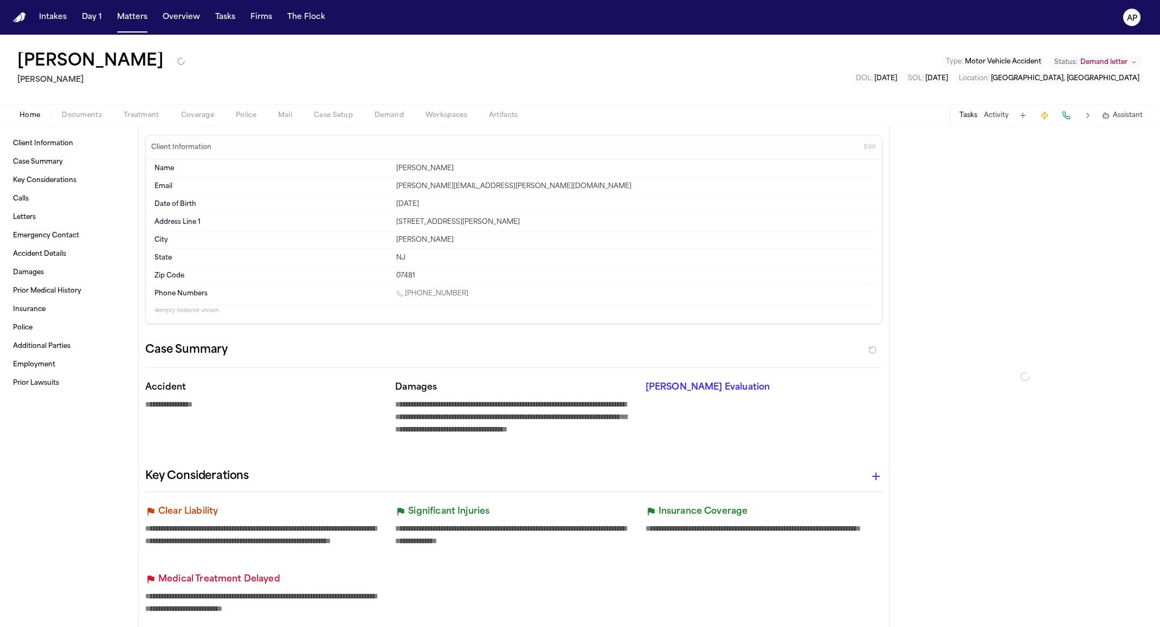
type textarea "*"
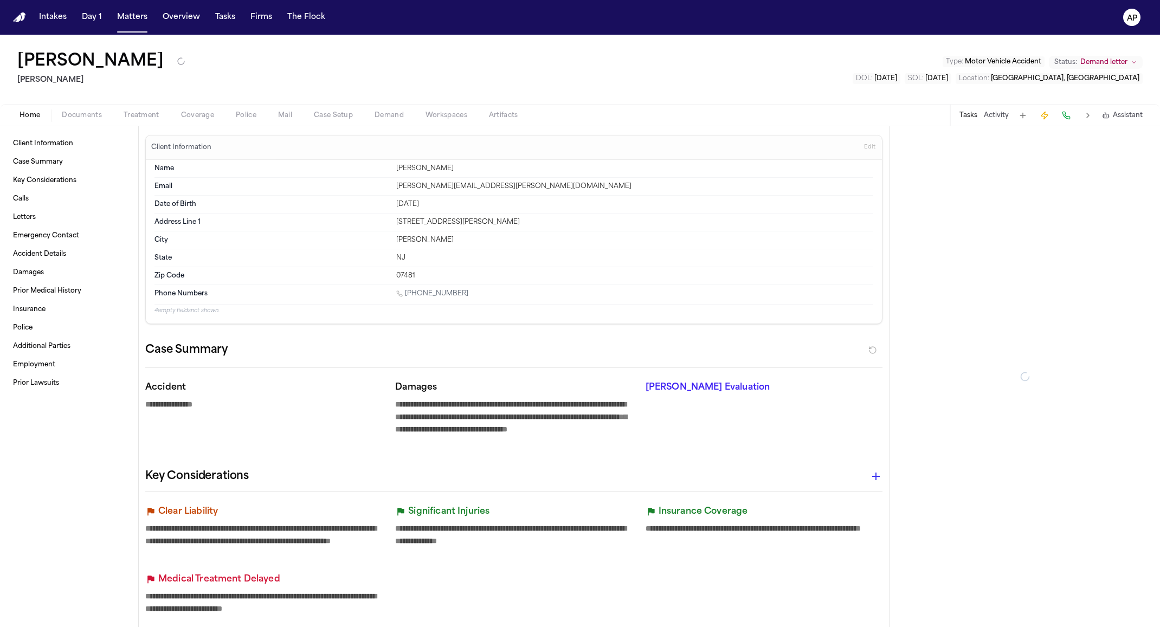
type textarea "*"
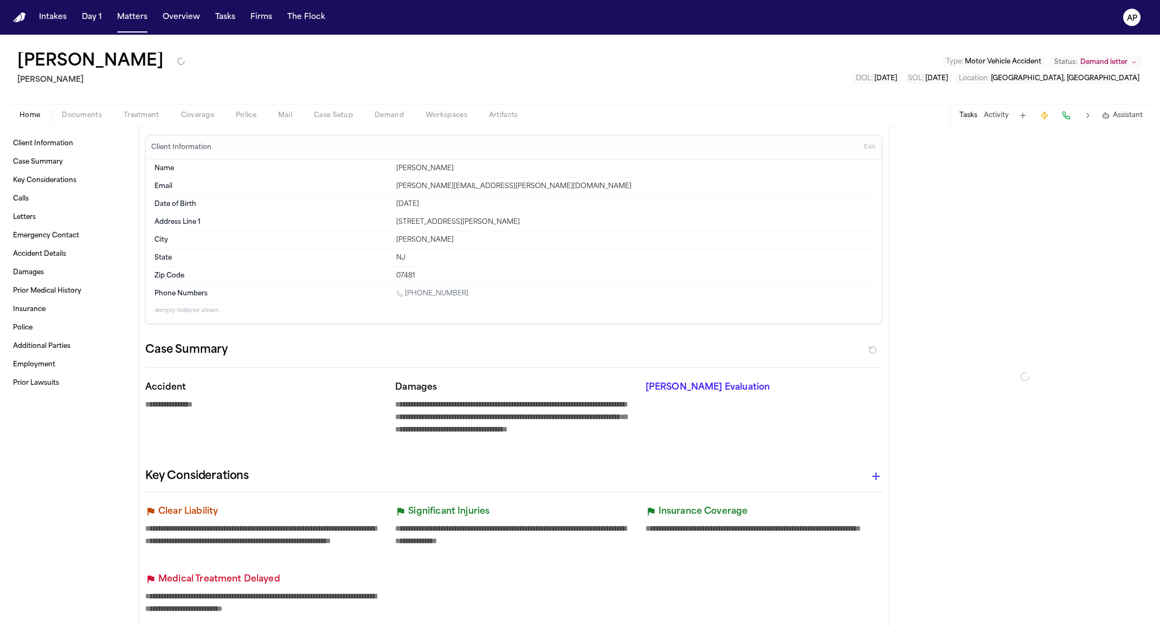
type textarea "*"
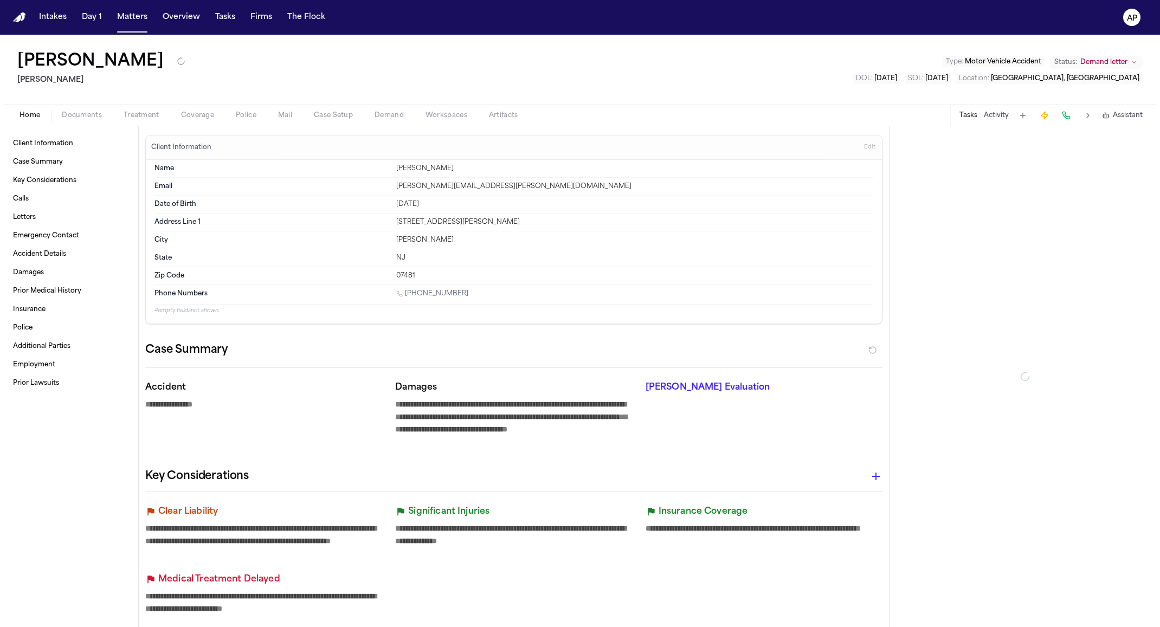
type textarea "*"
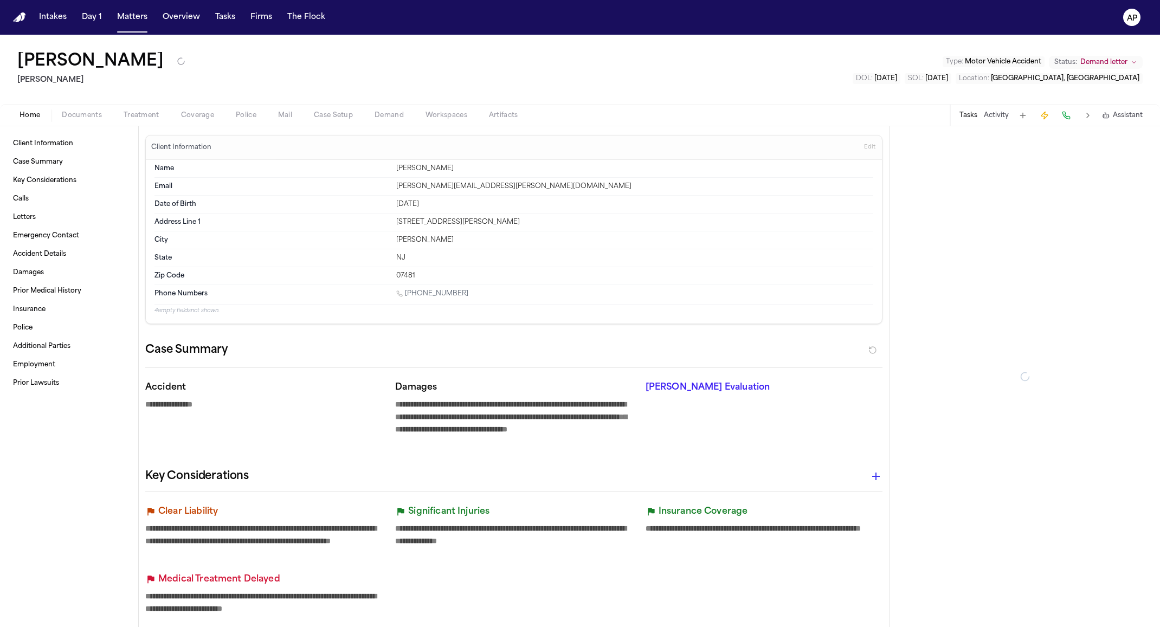
type textarea "*"
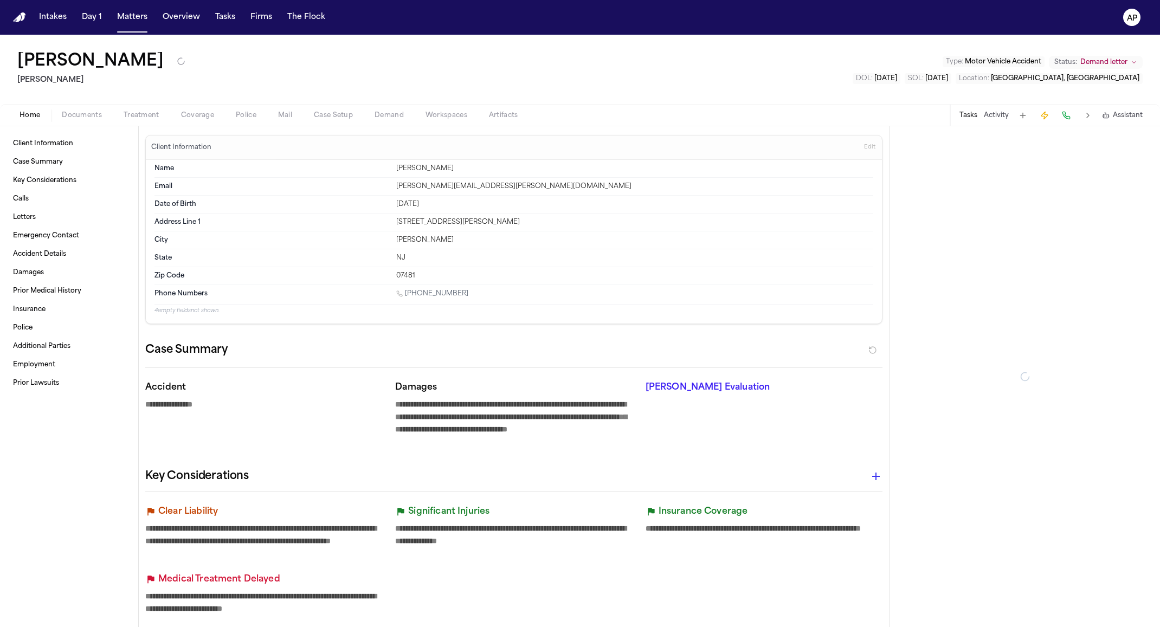
type textarea "*"
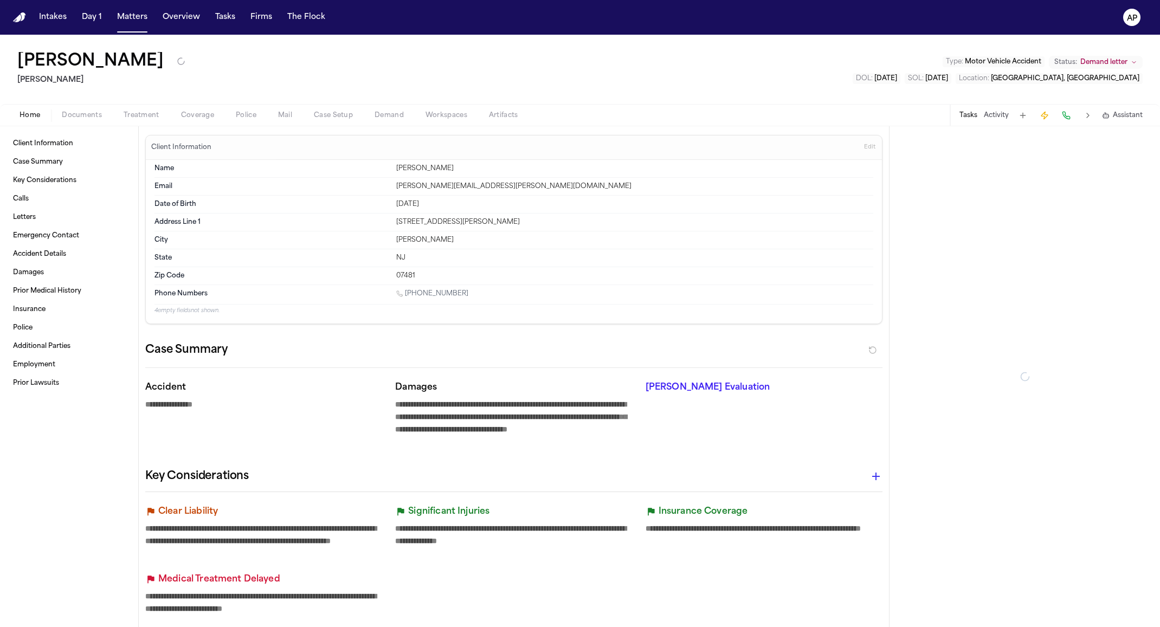
type textarea "*"
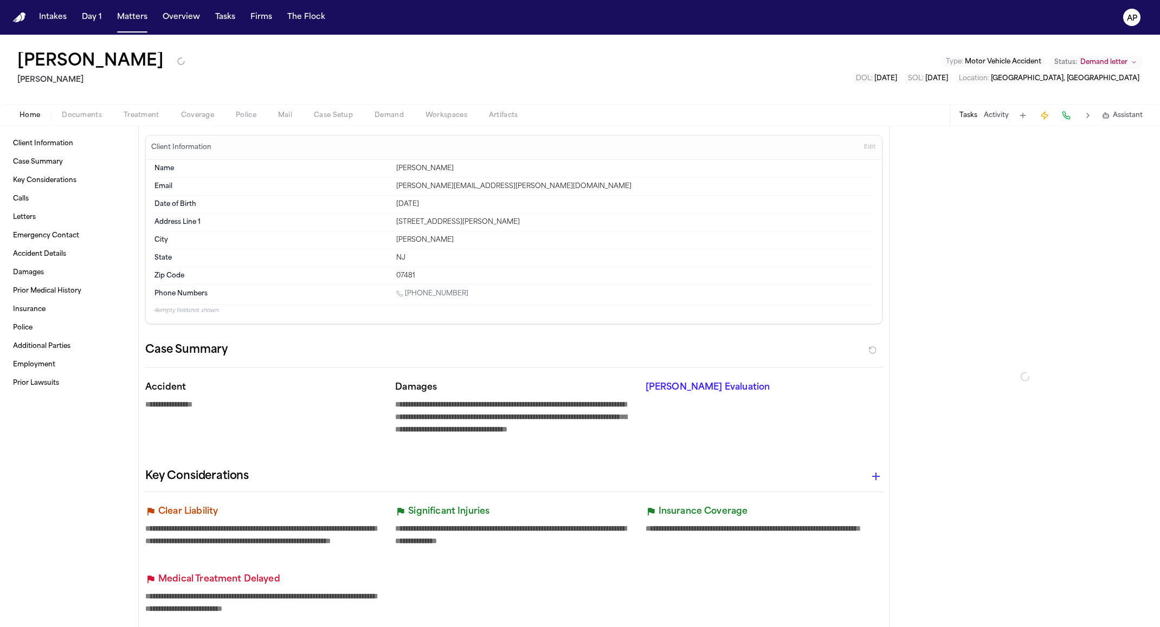
type textarea "*"
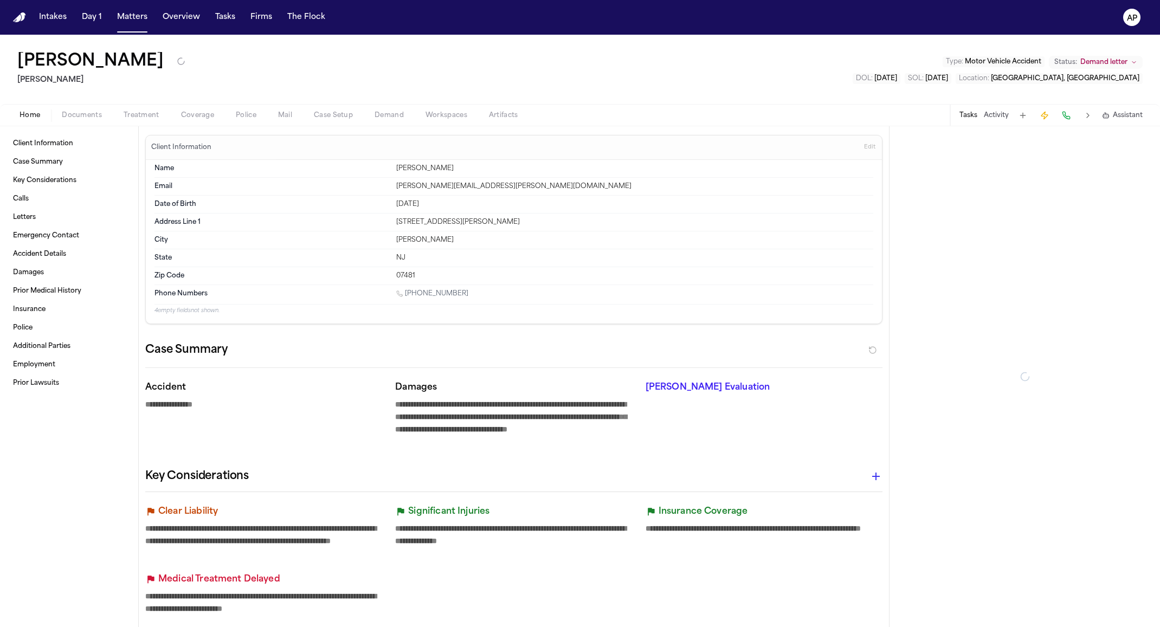
type textarea "*"
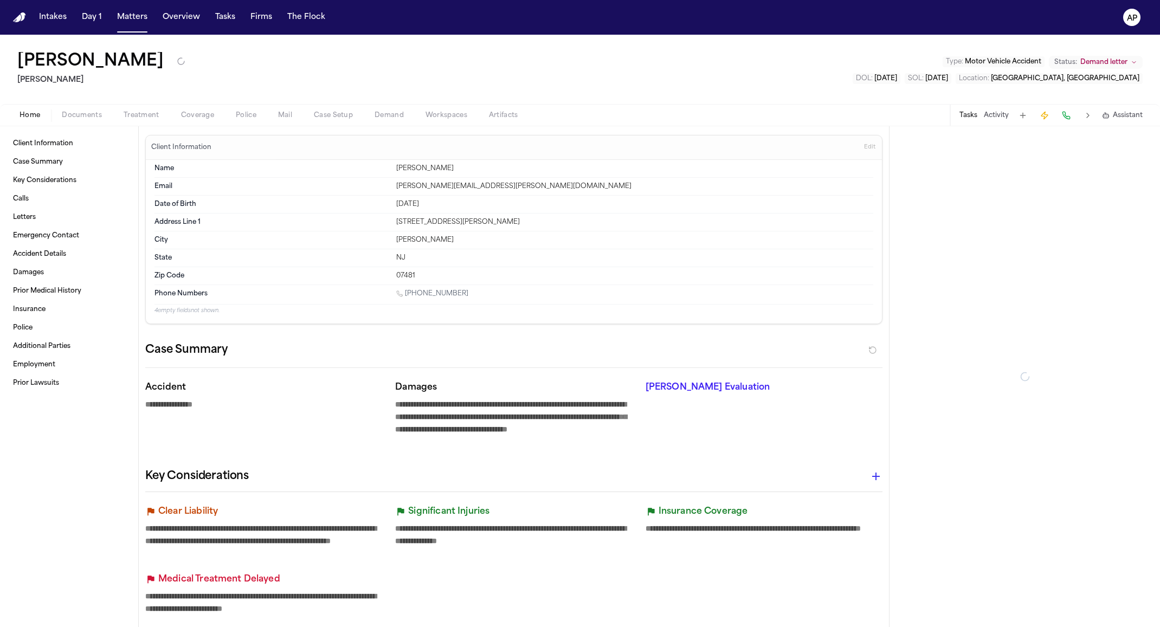
type textarea "*"
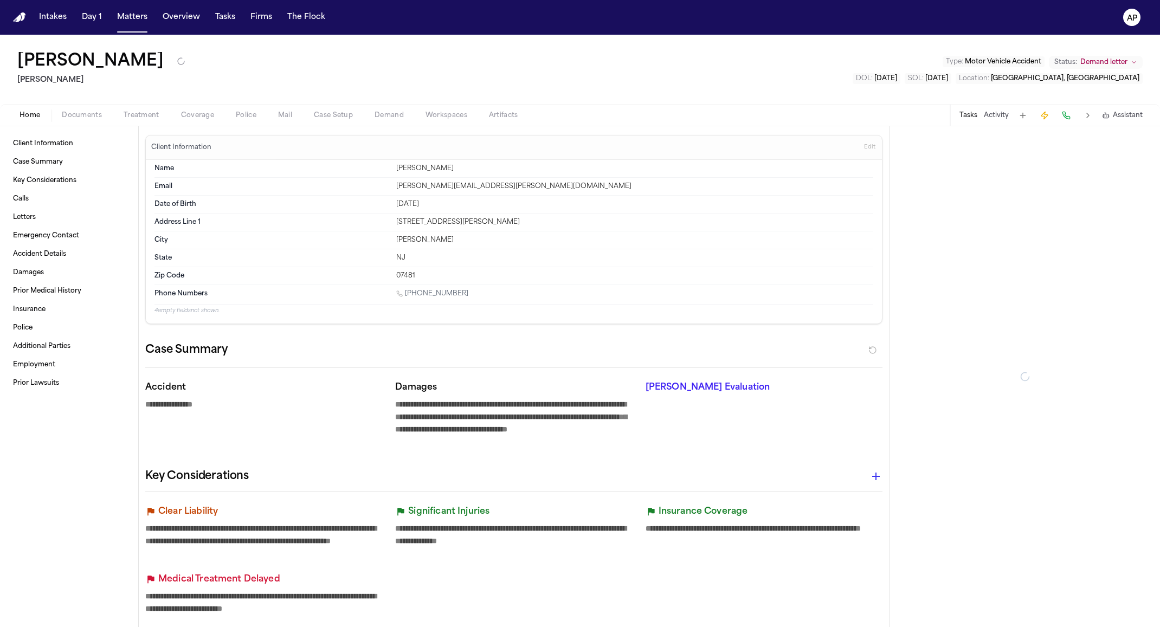
type textarea "*"
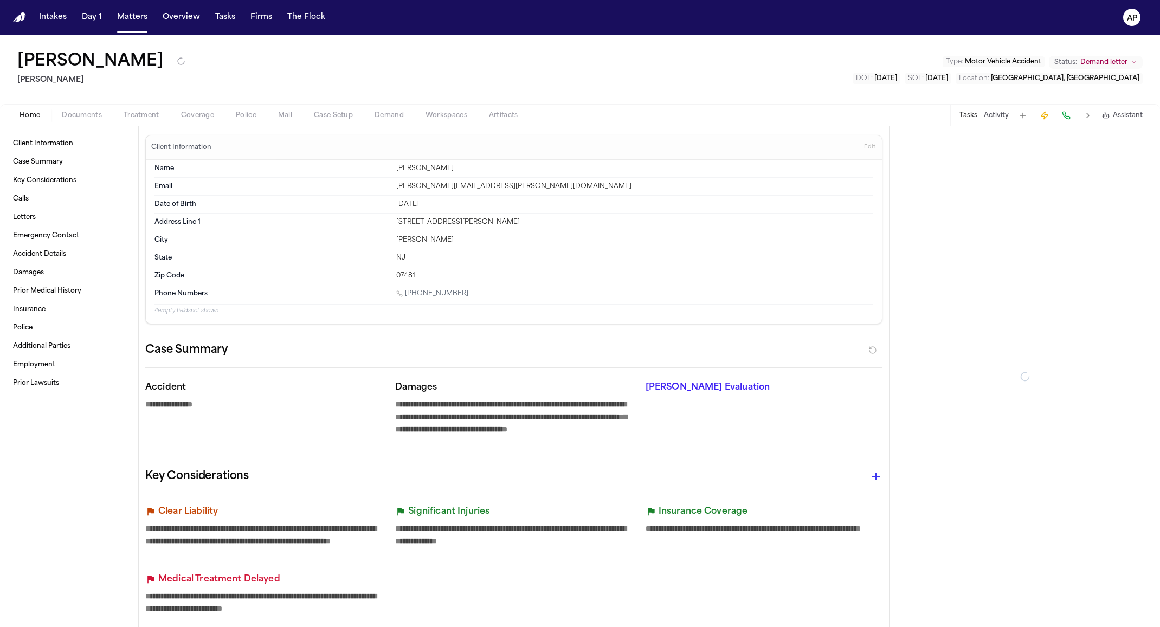
type textarea "*"
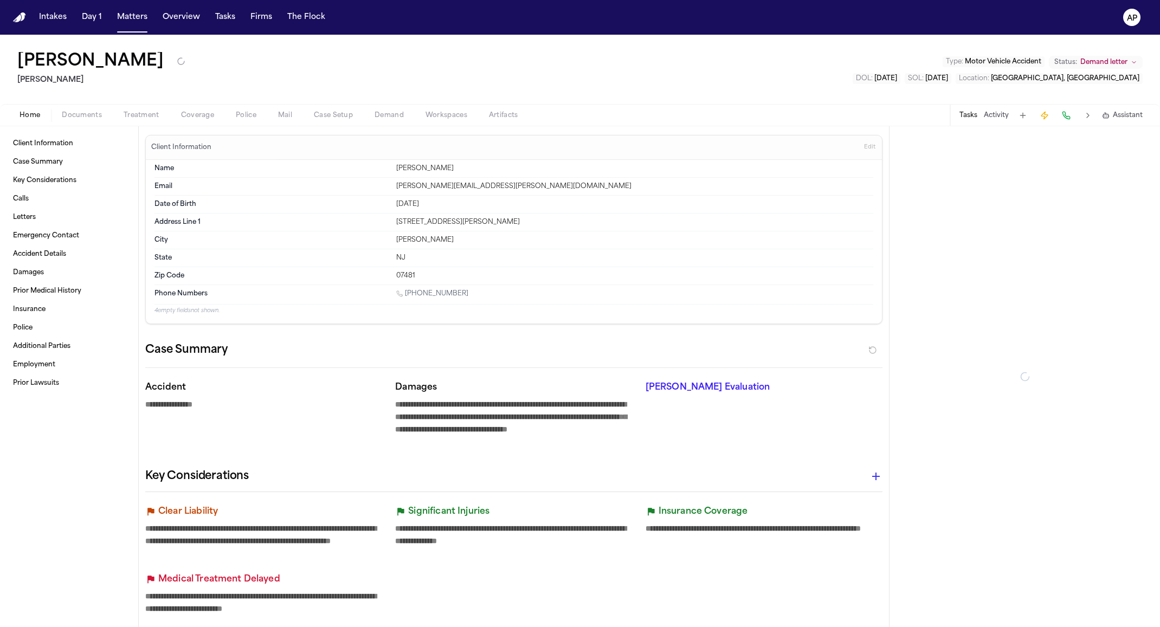
type textarea "*"
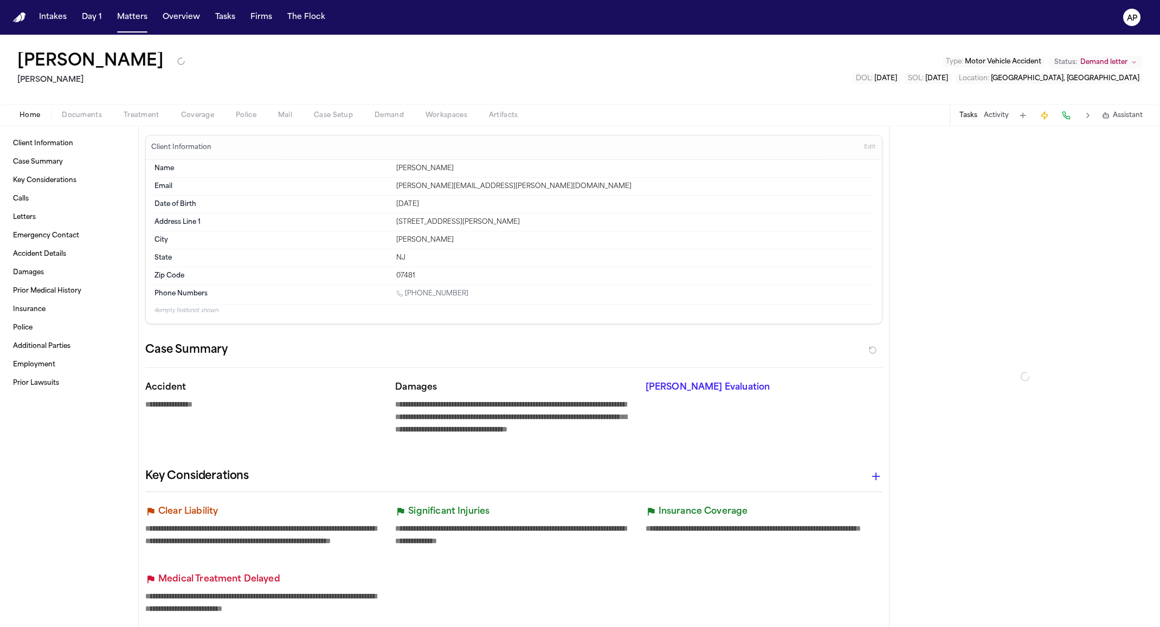
type textarea "*"
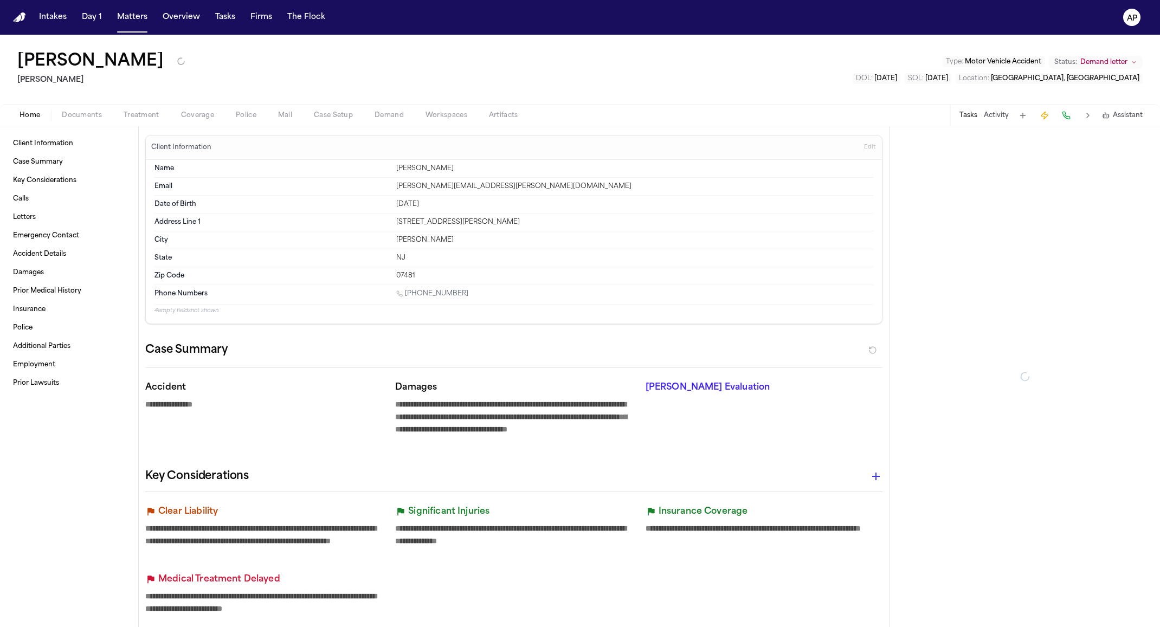
type textarea "*"
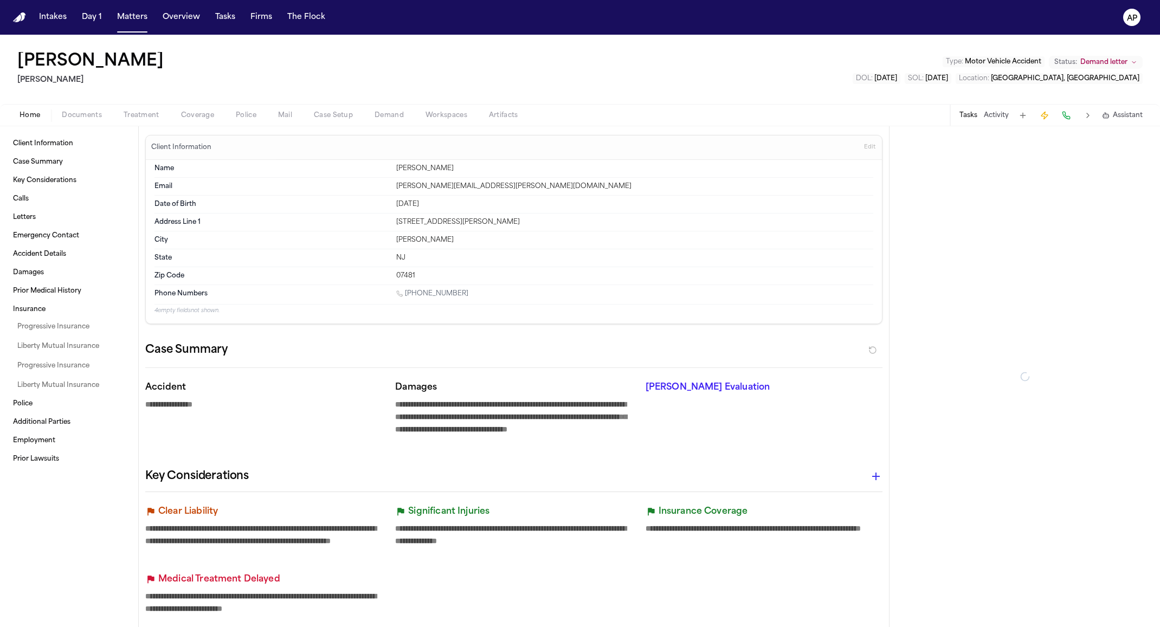
type textarea "*"
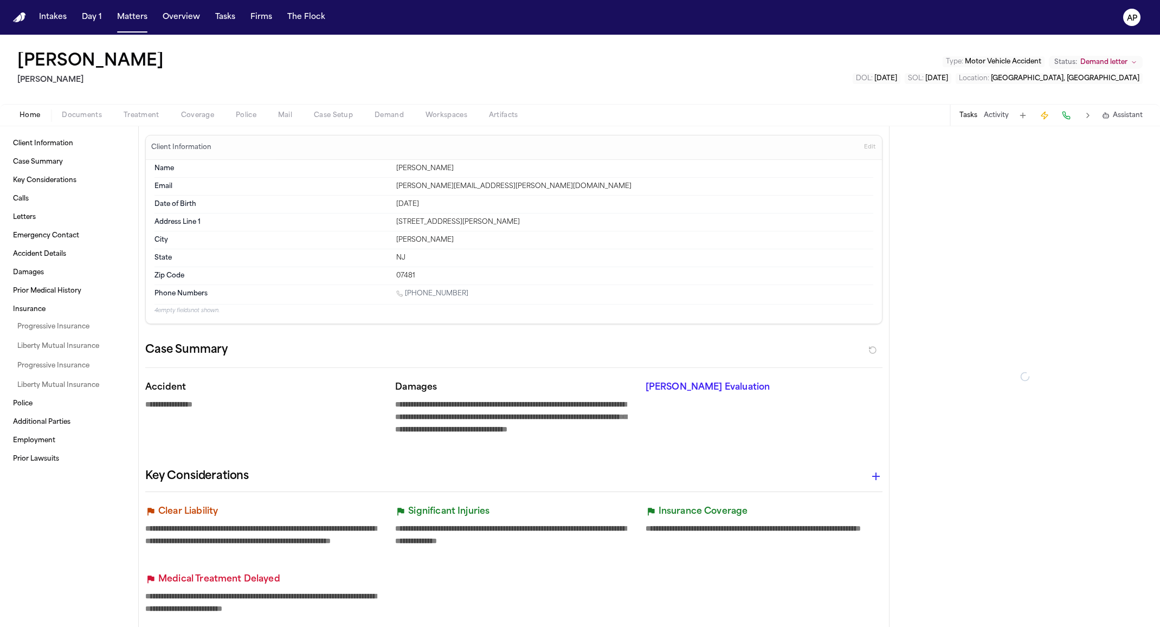
type textarea "*"
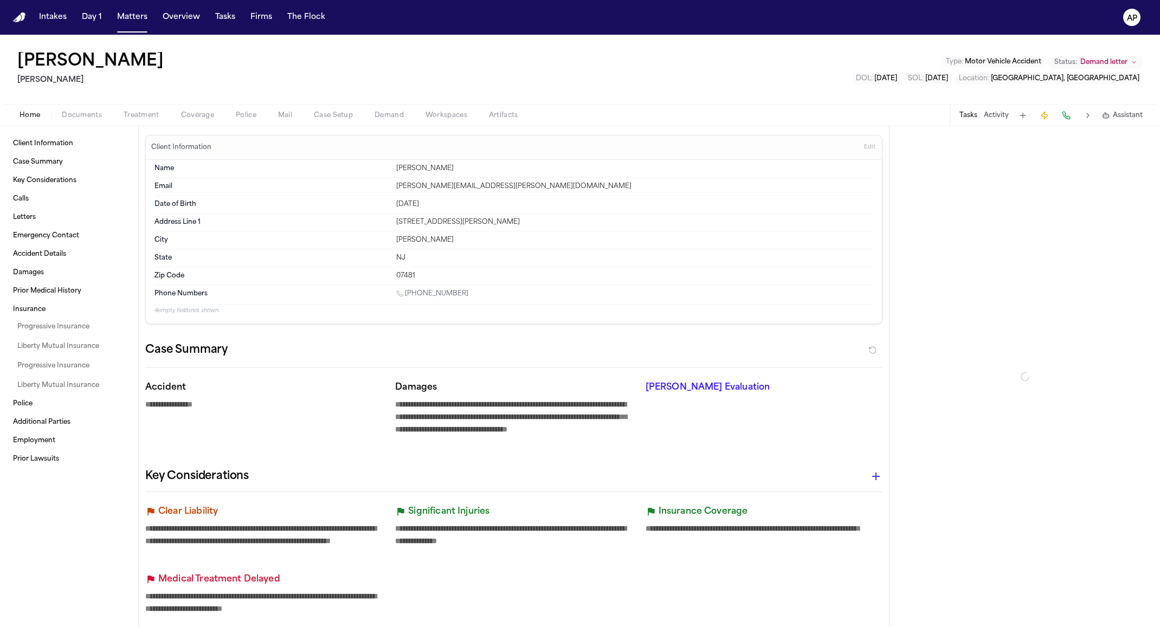
type textarea "*"
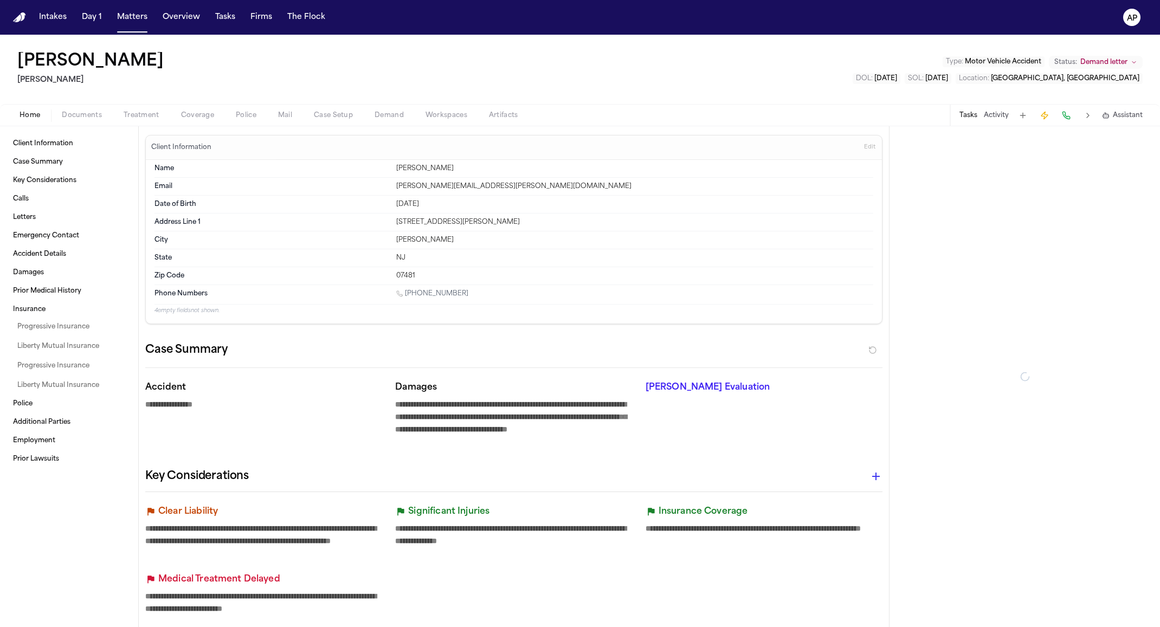
type textarea "*"
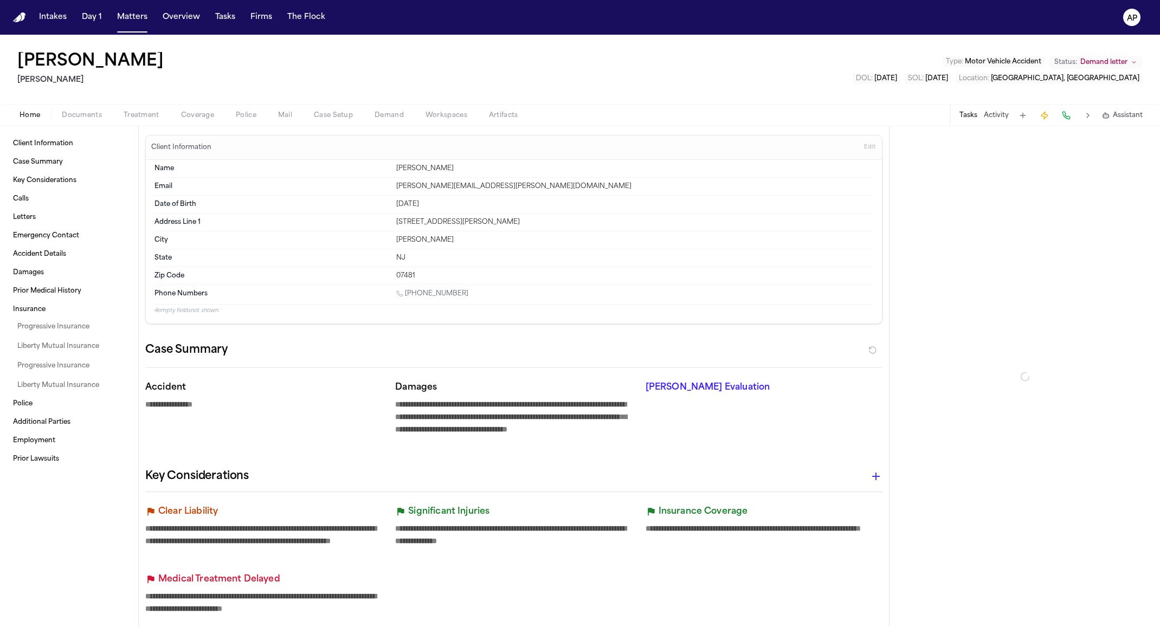
type textarea "*"
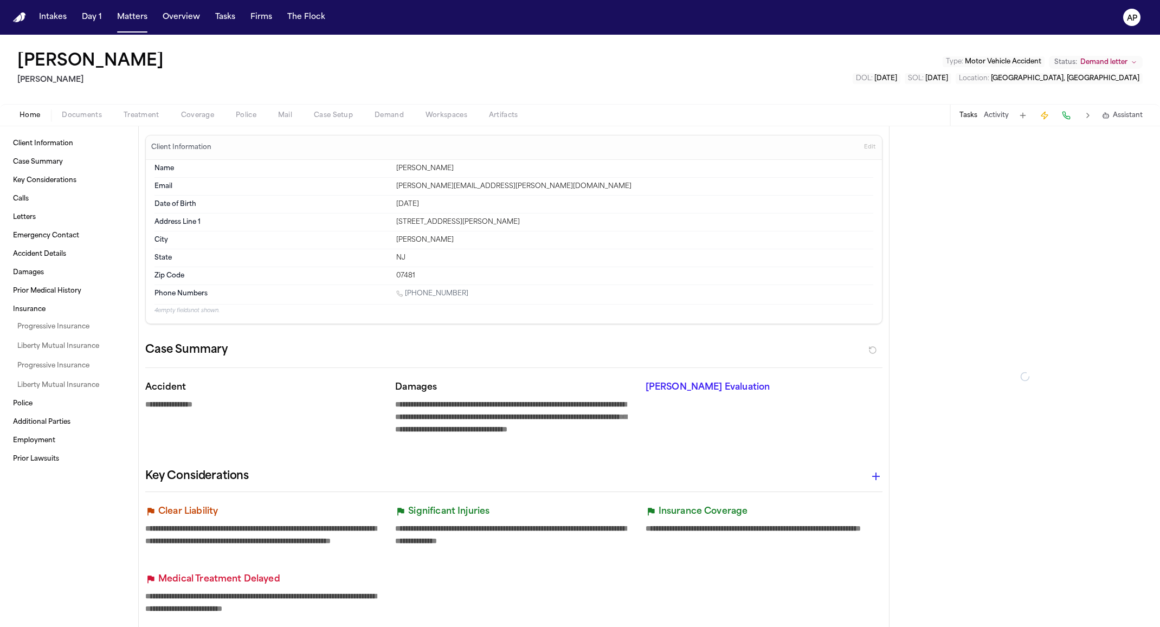
type textarea "*"
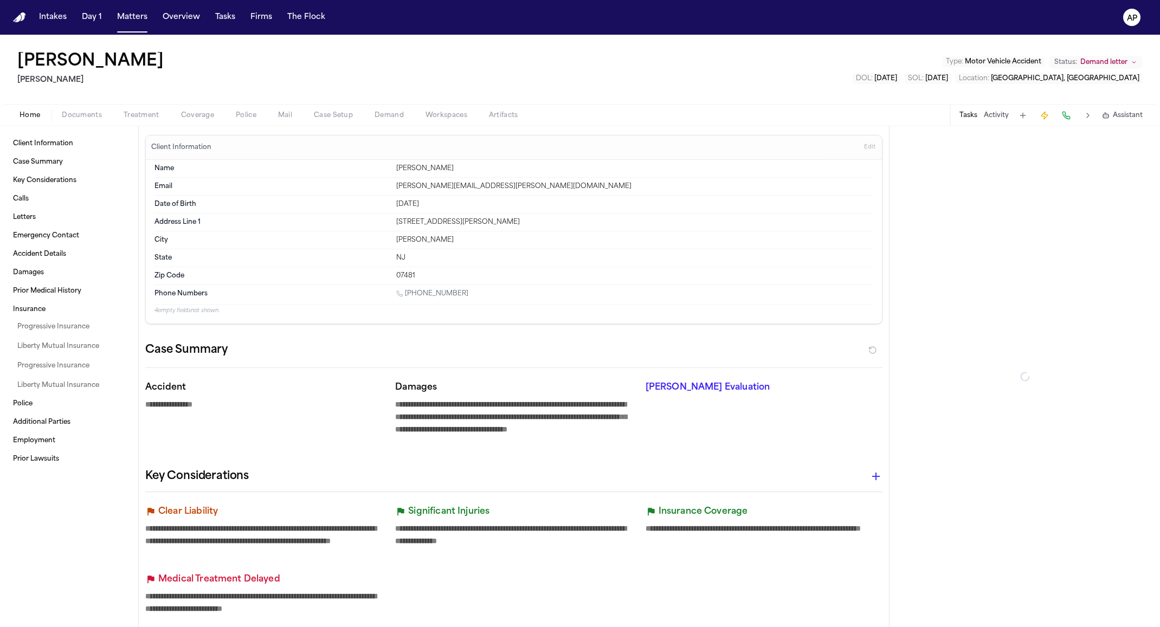
type textarea "*"
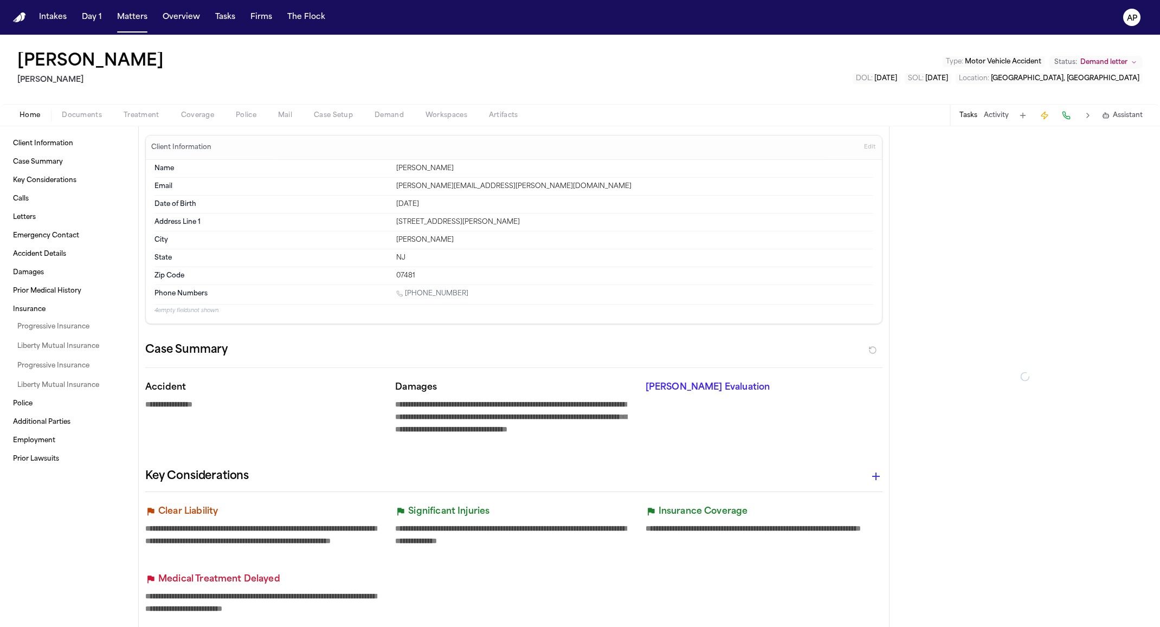
type textarea "*"
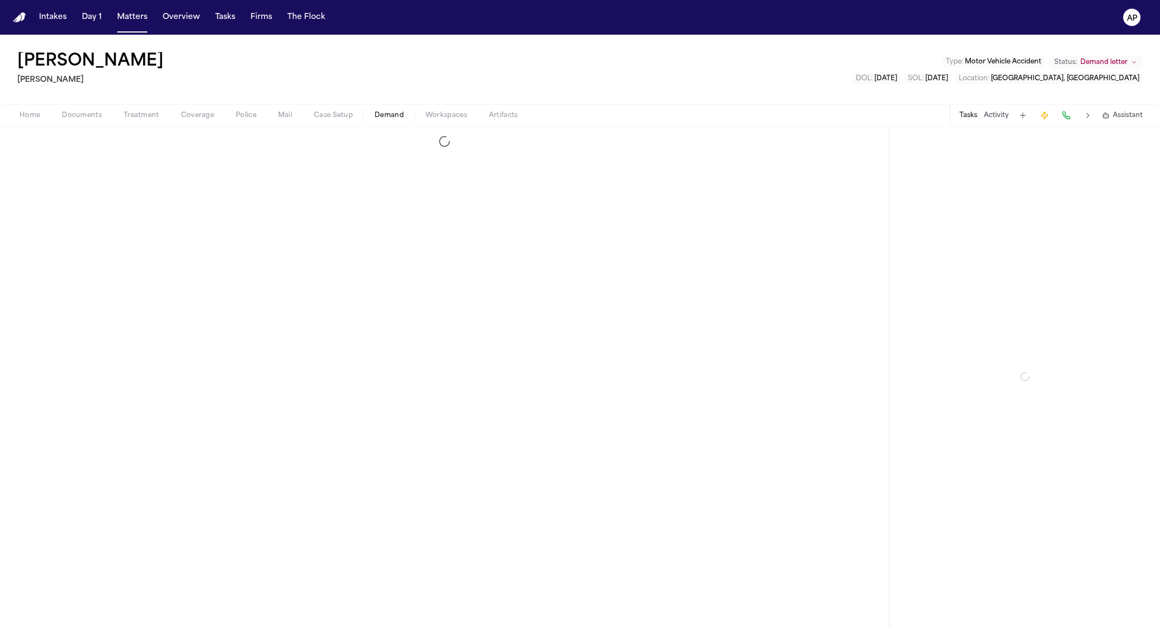
click at [406, 119] on button "Demand" at bounding box center [389, 115] width 51 height 13
